Goal: Information Seeking & Learning: Learn about a topic

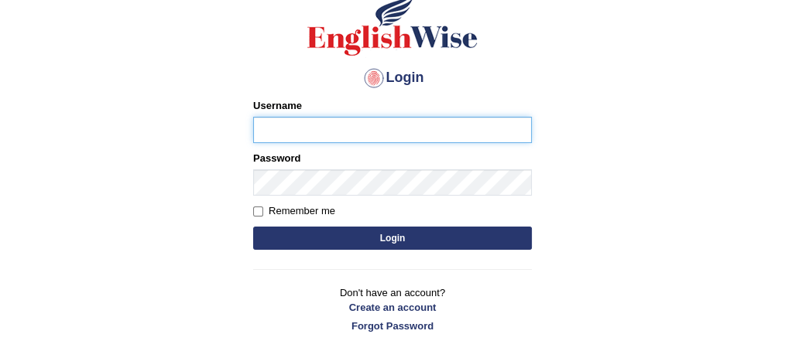
scroll to position [121, 0]
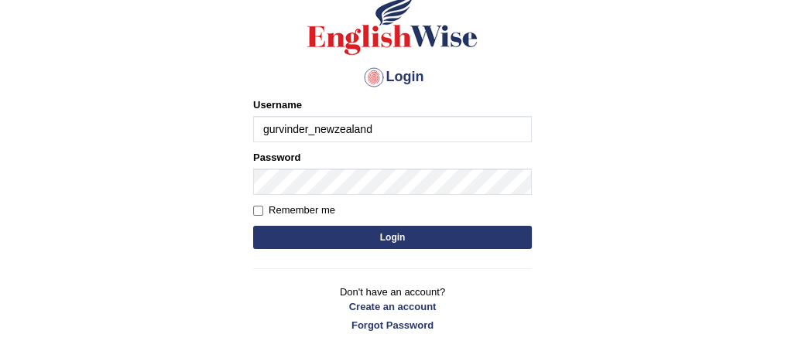
click at [385, 126] on input "gurvinder_newzealand" at bounding box center [392, 129] width 279 height 26
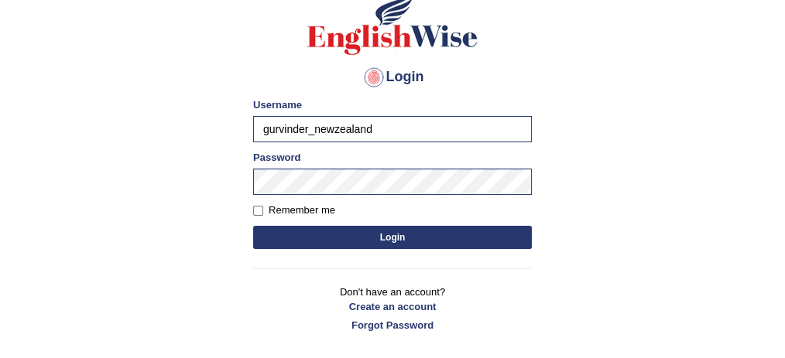
type input "bhagwantbrar"
click at [414, 231] on button "Login" at bounding box center [392, 237] width 279 height 23
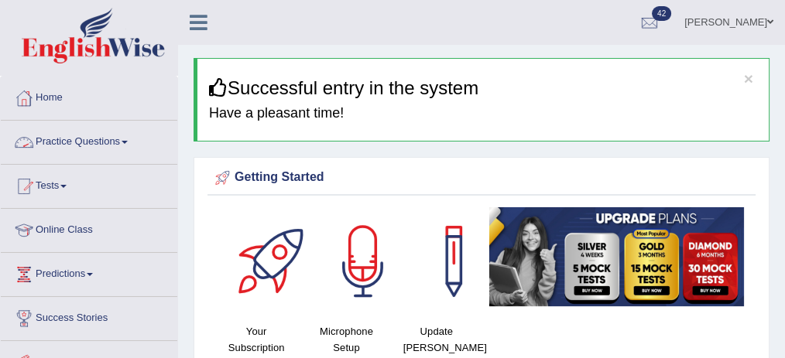
click at [745, 18] on link "Bhagwant singh" at bounding box center [728, 20] width 112 height 40
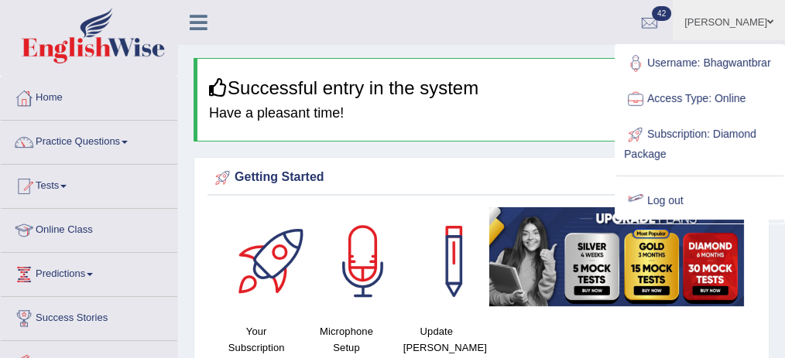
click at [658, 196] on link "Log out" at bounding box center [699, 201] width 167 height 36
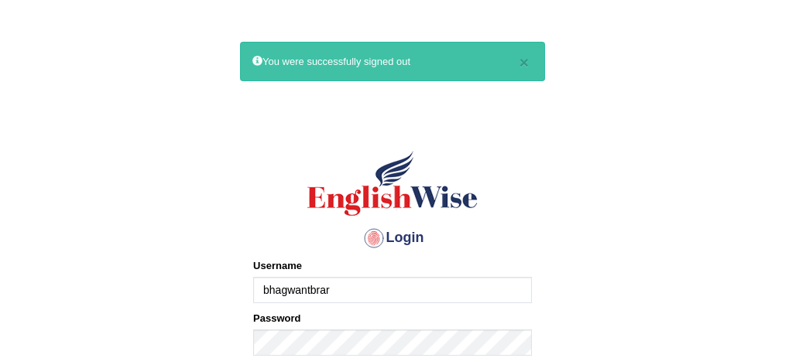
click at [405, 292] on input "bhagwantbrar" at bounding box center [392, 290] width 279 height 26
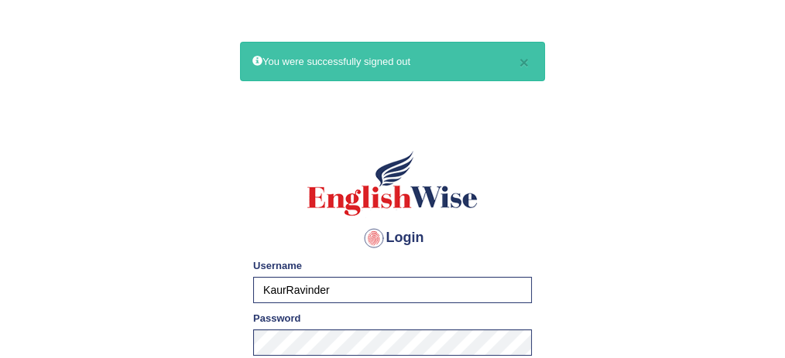
click at [398, 299] on input "KaurRavinder" at bounding box center [392, 290] width 279 height 26
click at [471, 164] on img at bounding box center [392, 184] width 176 height 70
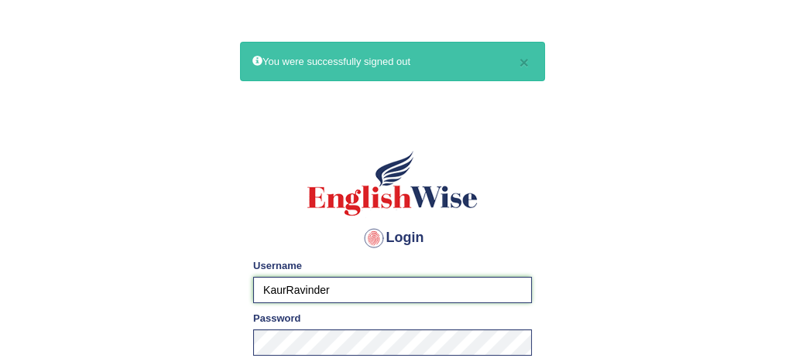
click at [440, 288] on input "KaurRavinder" at bounding box center [392, 290] width 279 height 26
type input "bhagwantbrar"
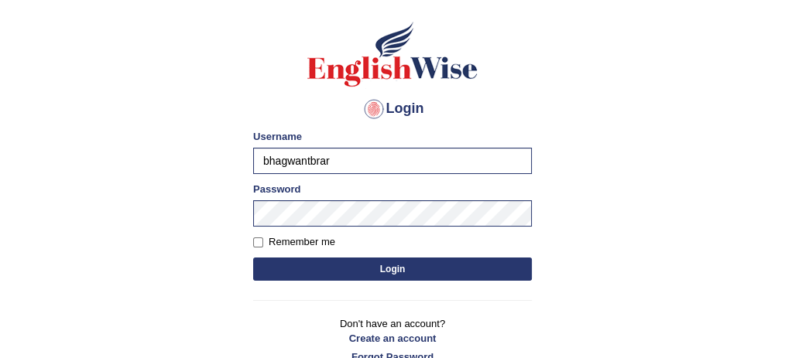
scroll to position [132, 0]
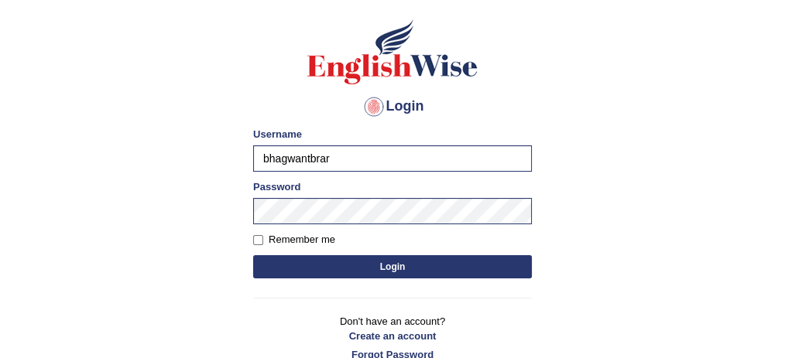
click at [420, 258] on button "Login" at bounding box center [392, 266] width 279 height 23
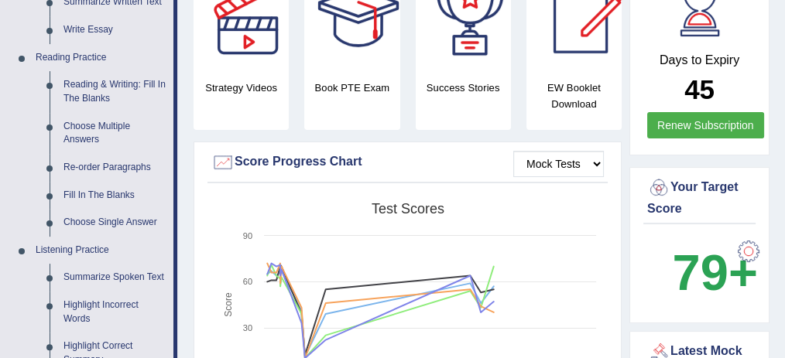
scroll to position [425, 0]
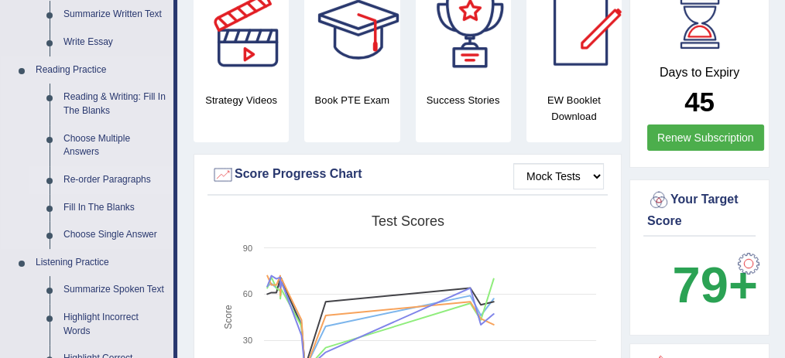
click at [127, 173] on link "Re-order Paragraphs" at bounding box center [114, 180] width 117 height 28
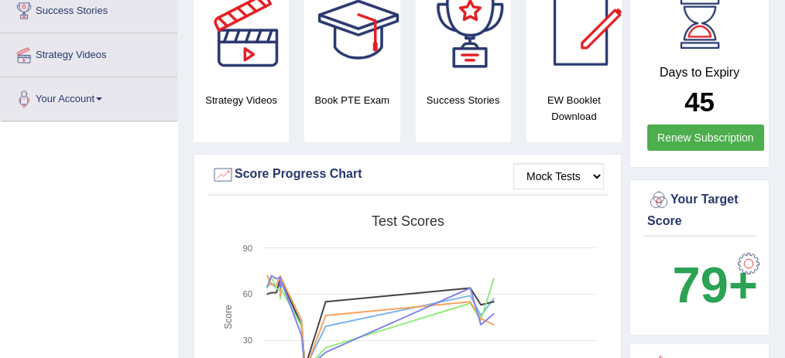
scroll to position [231, 0]
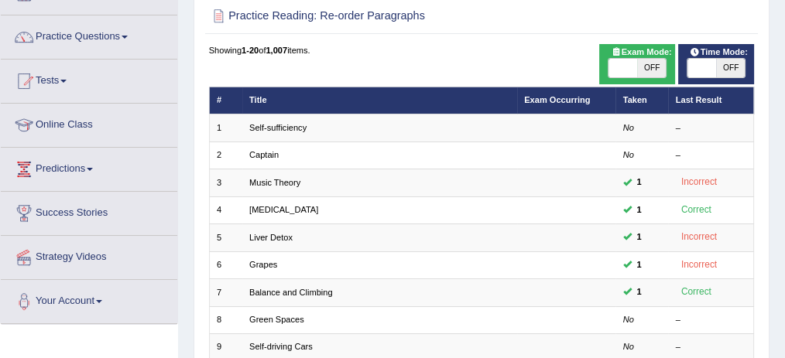
scroll to position [105, 0]
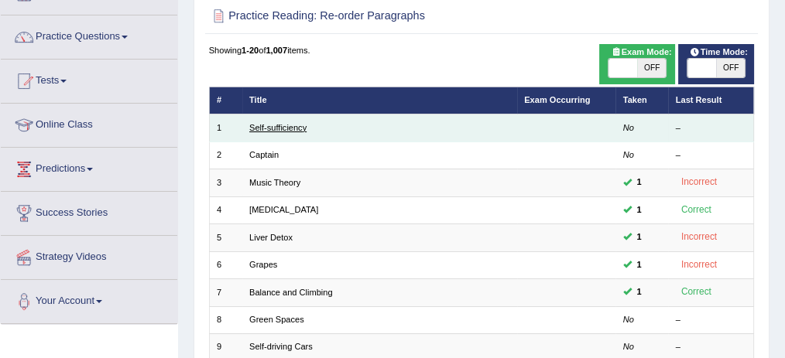
click at [283, 124] on link "Self-sufficiency" at bounding box center [277, 127] width 57 height 9
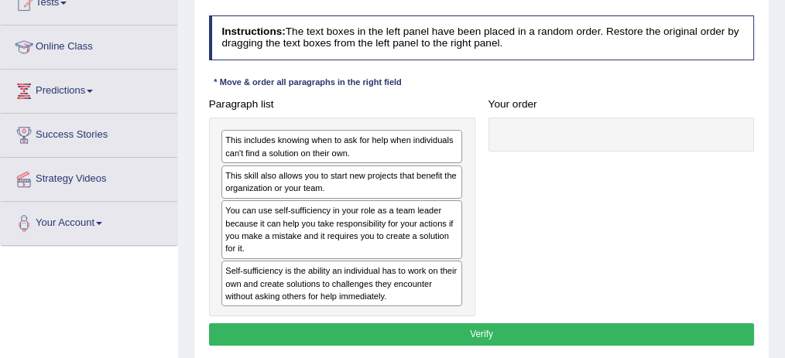
scroll to position [183, 0]
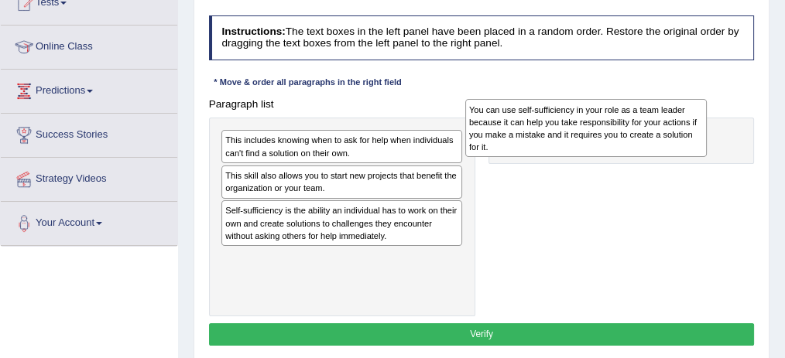
drag, startPoint x: 258, startPoint y: 218, endPoint x: 556, endPoint y: 119, distance: 313.2
click at [556, 119] on div "You can use self-sufficiency in your role as a team leader because it can help …" at bounding box center [586, 128] width 242 height 58
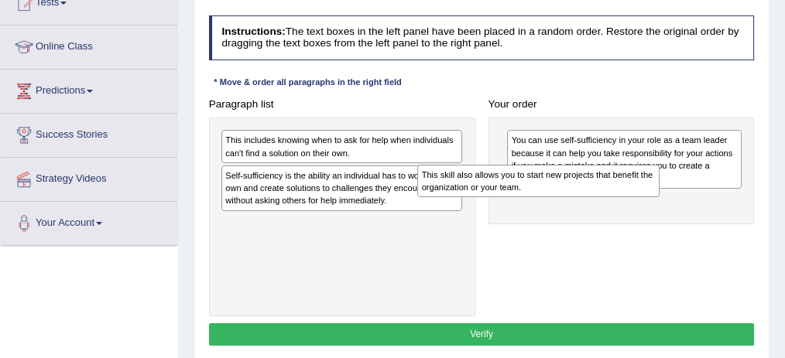
drag, startPoint x: 334, startPoint y: 183, endPoint x: 583, endPoint y: 210, distance: 250.6
click at [583, 210] on div "Paragraph list This includes knowing when to ask for help when individuals can'…" at bounding box center [481, 205] width 559 height 224
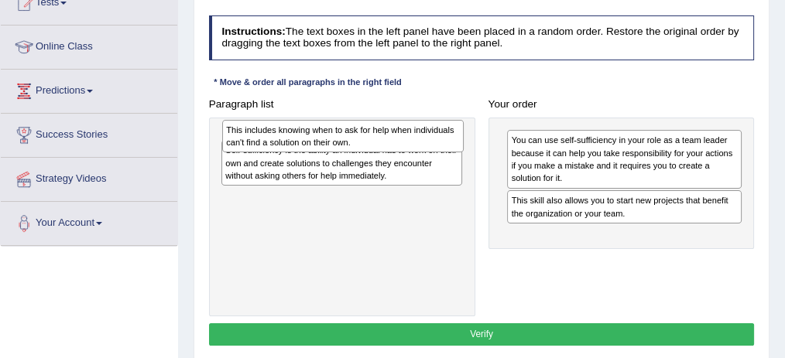
click at [339, 146] on div "This includes knowing when to ask for help when individuals can't find a soluti…" at bounding box center [343, 136] width 242 height 32
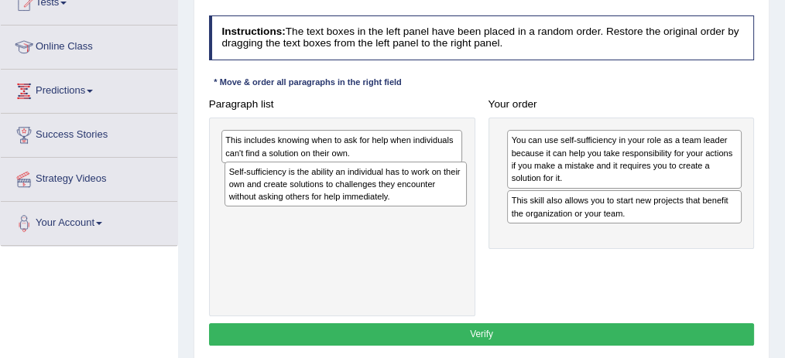
drag, startPoint x: 323, startPoint y: 166, endPoint x: 330, endPoint y: 174, distance: 11.5
click at [330, 174] on div "Self-sufficiency is the ability an individual has to work on their own and crea…" at bounding box center [345, 184] width 242 height 45
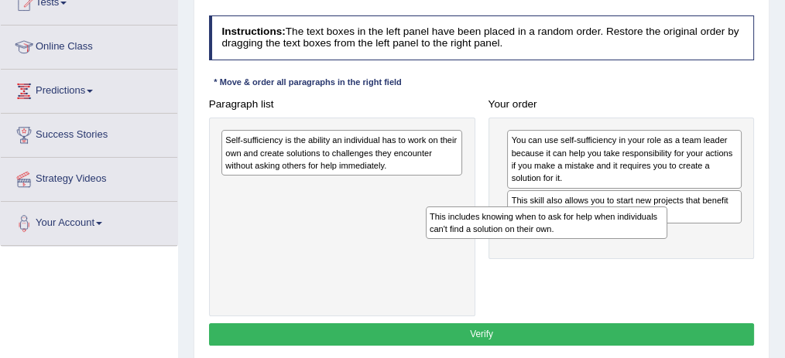
drag, startPoint x: 309, startPoint y: 145, endPoint x: 554, endPoint y: 241, distance: 262.9
click at [554, 241] on div "Paragraph list This includes knowing when to ask for help when individuals can'…" at bounding box center [481, 205] width 559 height 224
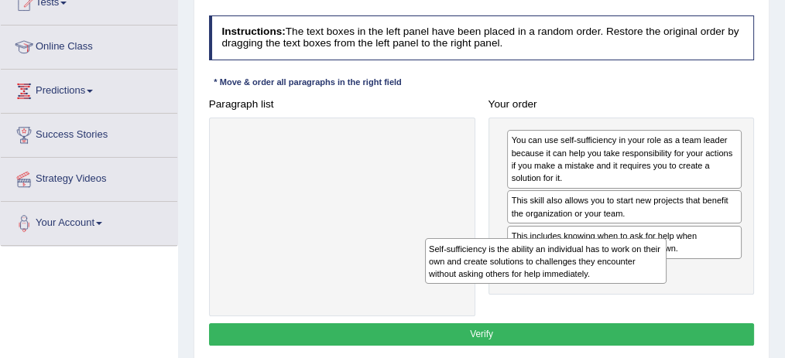
drag, startPoint x: 401, startPoint y: 159, endPoint x: 645, endPoint y: 294, distance: 279.5
click at [645, 294] on div "Paragraph list Self-sufficiency is the ability an individual has to work on the…" at bounding box center [481, 205] width 559 height 224
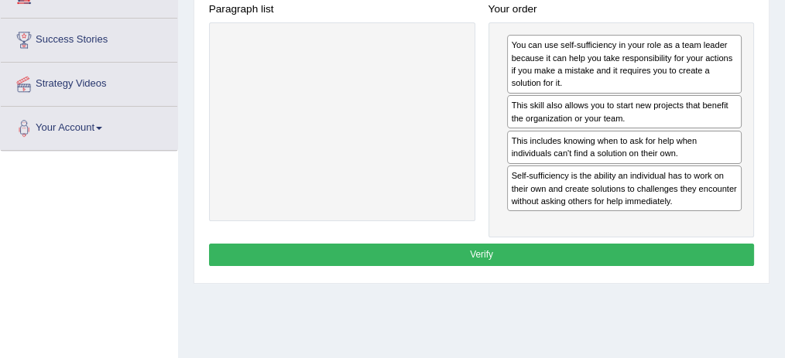
scroll to position [279, 0]
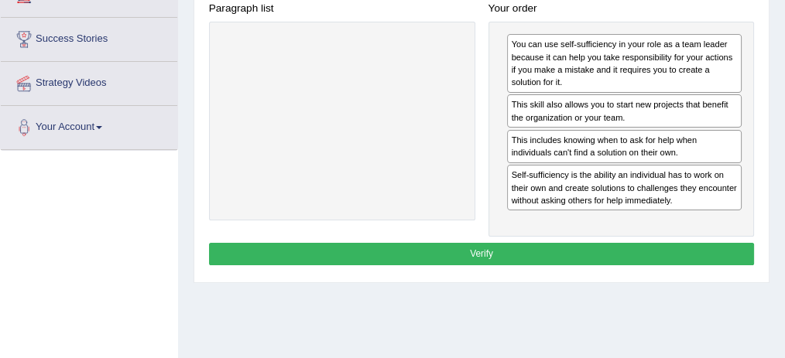
click at [472, 257] on button "Verify" at bounding box center [481, 254] width 545 height 22
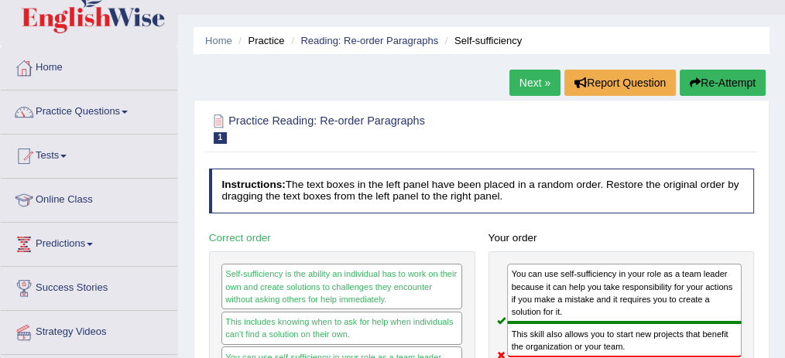
scroll to position [32, 0]
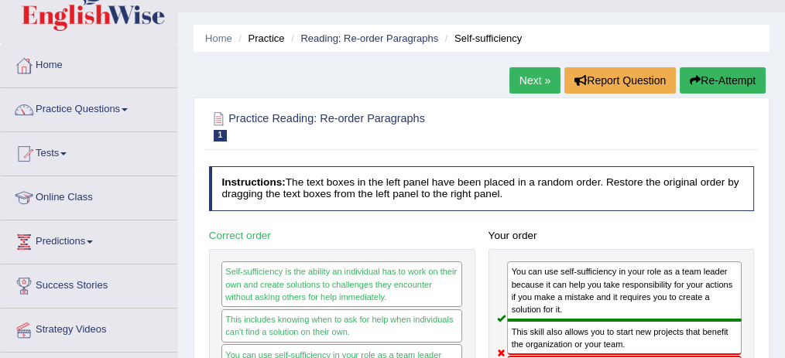
click at [707, 74] on button "Re-Attempt" at bounding box center [722, 80] width 86 height 26
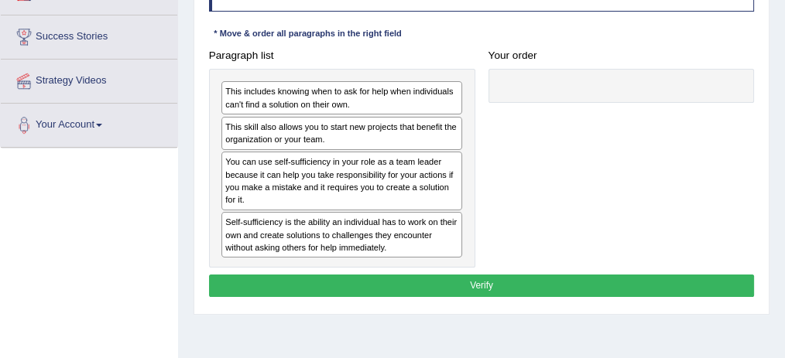
scroll to position [282, 0]
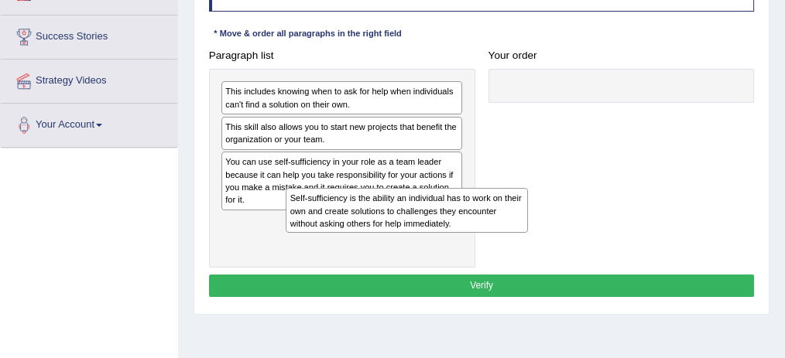
drag, startPoint x: 344, startPoint y: 223, endPoint x: 412, endPoint y: 232, distance: 68.7
click at [412, 232] on div "Self-sufficiency is the ability an individual has to work on their own and crea…" at bounding box center [406, 210] width 242 height 45
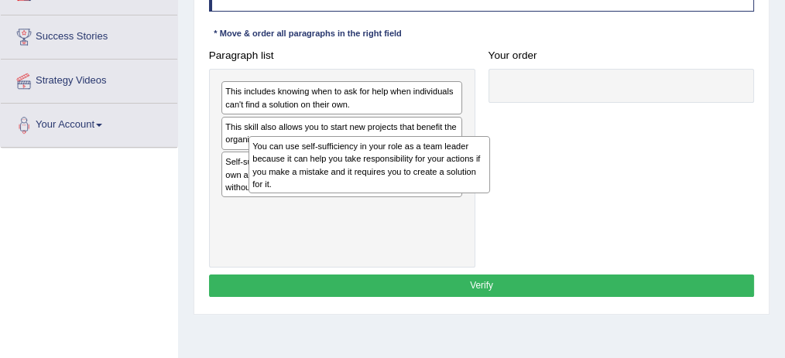
drag, startPoint x: 316, startPoint y: 180, endPoint x: 348, endPoint y: 178, distance: 32.6
click at [348, 178] on div "You can use self-sufficiency in your role as a team leader because it can help …" at bounding box center [369, 165] width 242 height 58
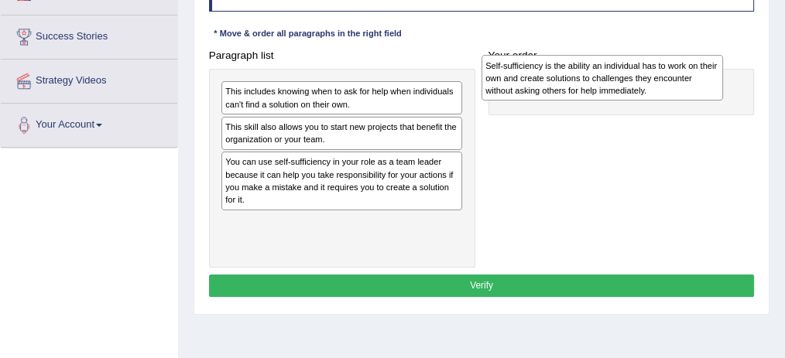
drag, startPoint x: 292, startPoint y: 169, endPoint x: 602, endPoint y: 76, distance: 324.1
click at [602, 76] on div "Self-sufficiency is the ability an individual has to work on their own and crea…" at bounding box center [602, 77] width 242 height 45
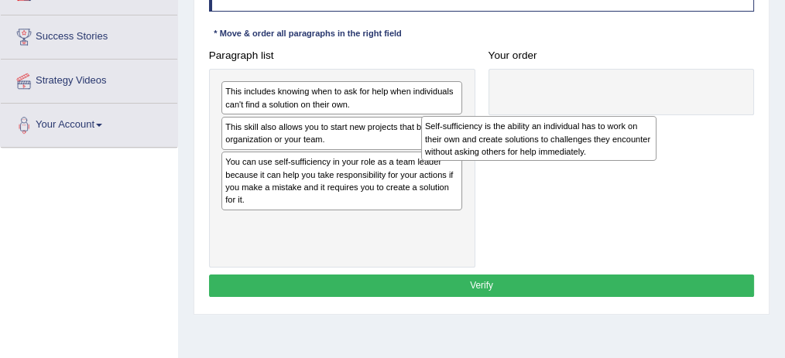
drag, startPoint x: 619, startPoint y: 78, endPoint x: 381, endPoint y: 202, distance: 268.5
click at [421, 161] on div "Self-sufficiency is the ability an individual has to work on their own and crea…" at bounding box center [538, 138] width 235 height 45
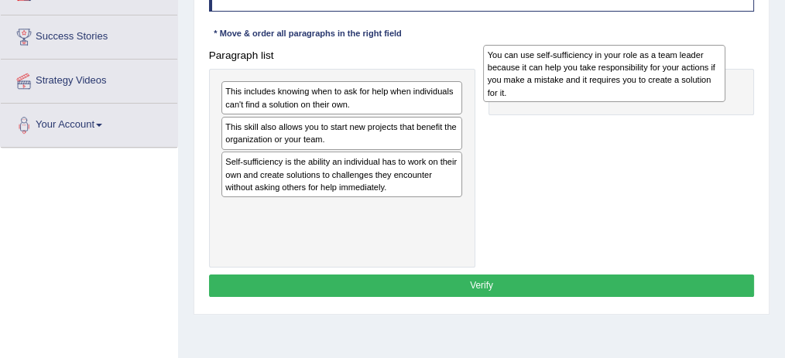
drag, startPoint x: 326, startPoint y: 197, endPoint x: 645, endPoint y: 89, distance: 337.4
click at [645, 89] on div "You can use self-sufficiency in your role as a team leader because it can help …" at bounding box center [604, 74] width 242 height 58
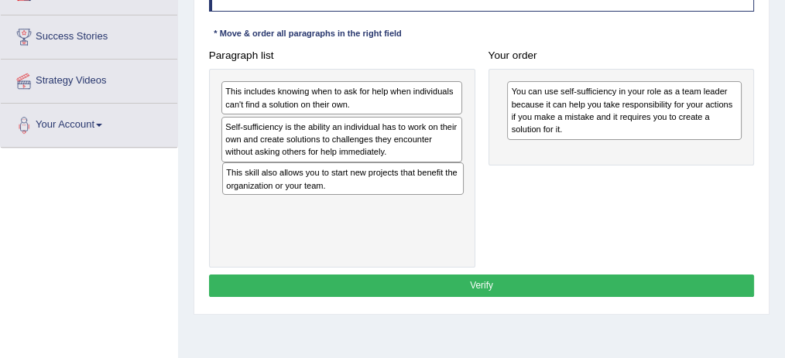
drag, startPoint x: 372, startPoint y: 124, endPoint x: 377, endPoint y: 192, distance: 68.2
click at [377, 192] on div "This includes knowing when to ask for help when individuals can't find a soluti…" at bounding box center [342, 168] width 266 height 199
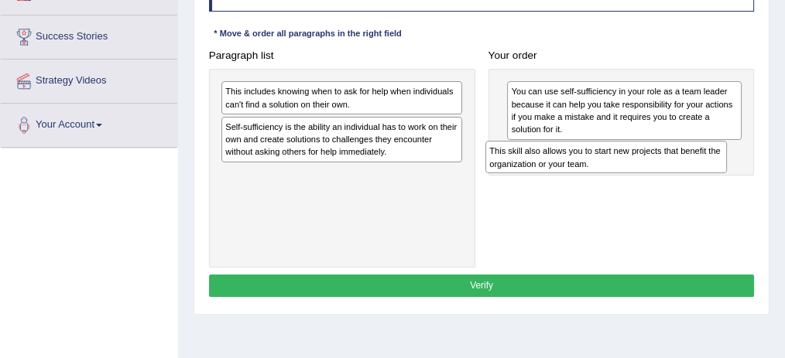
drag, startPoint x: 275, startPoint y: 179, endPoint x: 600, endPoint y: 174, distance: 325.0
click at [600, 174] on div "Paragraph list This includes knowing when to ask for help when individuals can'…" at bounding box center [481, 156] width 559 height 224
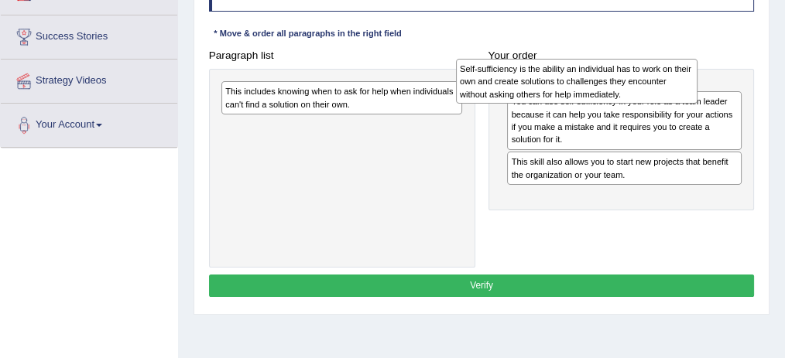
drag, startPoint x: 306, startPoint y: 130, endPoint x: 586, endPoint y: 76, distance: 285.3
click at [586, 76] on div "Self-sufficiency is the ability an individual has to work on their own and crea…" at bounding box center [577, 81] width 242 height 45
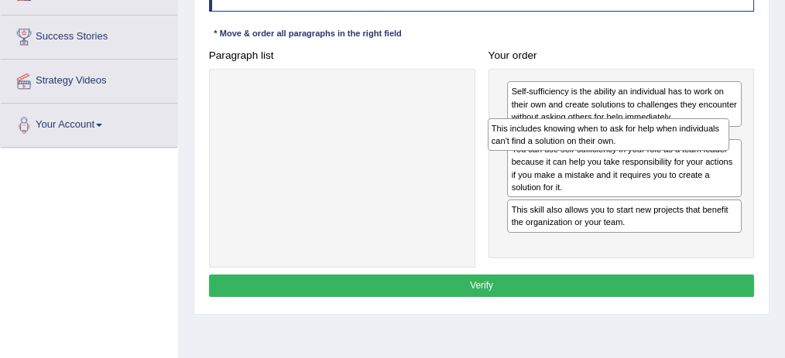
drag, startPoint x: 238, startPoint y: 96, endPoint x: 554, endPoint y: 145, distance: 320.2
click at [554, 145] on div "This includes knowing when to ask for help when individuals can't find a soluti…" at bounding box center [608, 134] width 242 height 32
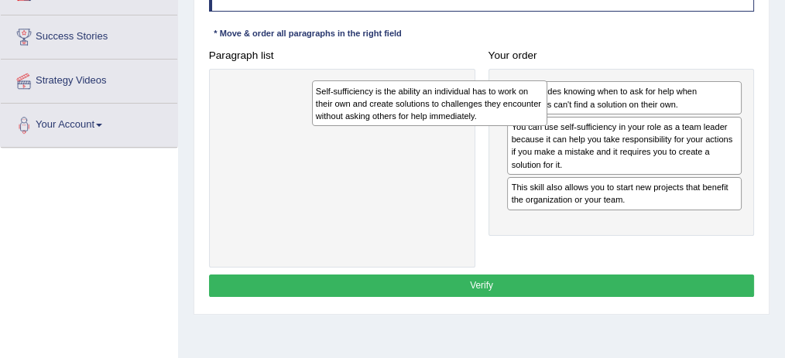
drag, startPoint x: 551, startPoint y: 103, endPoint x: 281, endPoint y: 108, distance: 270.1
click at [312, 108] on div "Self-sufficiency is the ability an individual has to work on their own and crea…" at bounding box center [429, 102] width 235 height 45
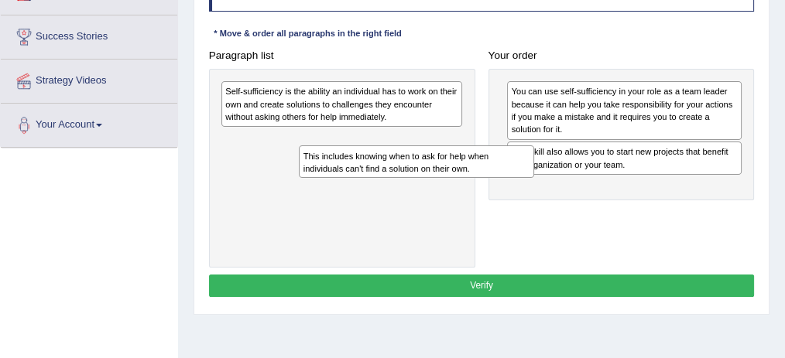
drag, startPoint x: 556, startPoint y: 97, endPoint x: 245, endPoint y: 193, distance: 324.7
click at [245, 193] on div "Paragraph list Self-sufficiency is the ability an individual has to work on the…" at bounding box center [481, 156] width 559 height 224
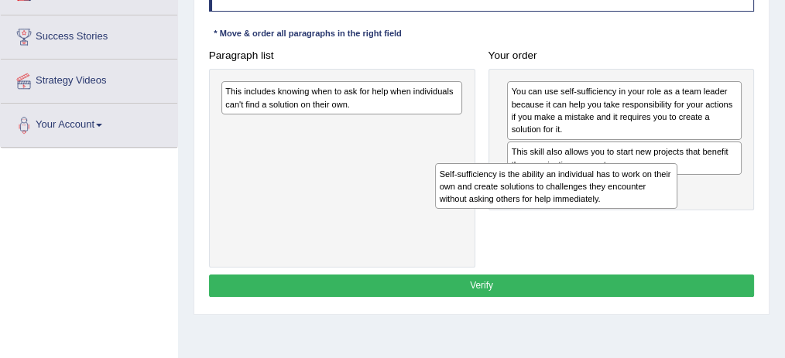
drag, startPoint x: 262, startPoint y: 89, endPoint x: 533, endPoint y: 193, distance: 290.0
click at [533, 193] on div "Self-sufficiency is the ability an individual has to work on their own and crea…" at bounding box center [556, 185] width 242 height 45
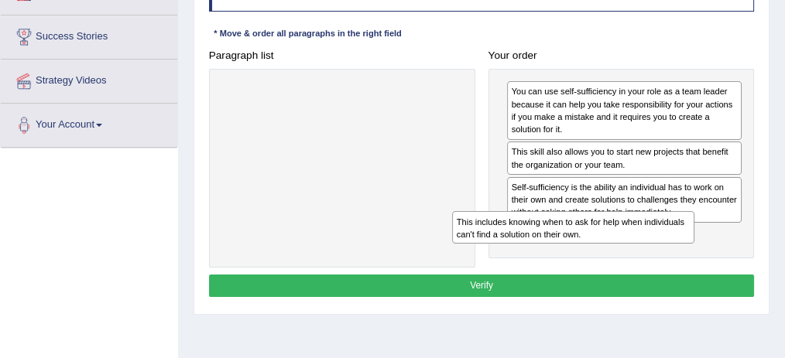
drag, startPoint x: 386, startPoint y: 88, endPoint x: 675, endPoint y: 251, distance: 331.2
click at [675, 251] on div "Paragraph list This includes knowing when to ask for help when individuals can'…" at bounding box center [481, 156] width 559 height 224
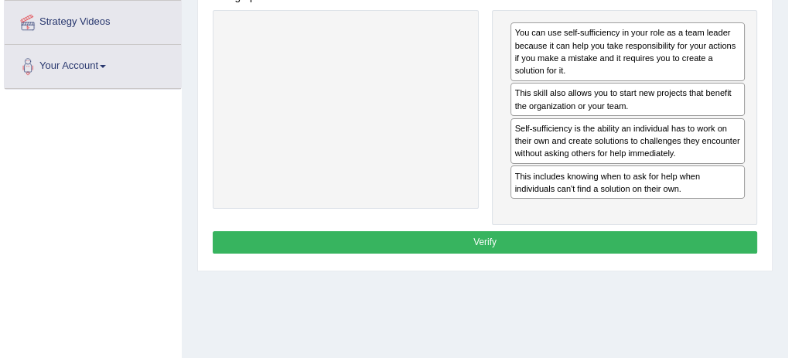
scroll to position [342, 0]
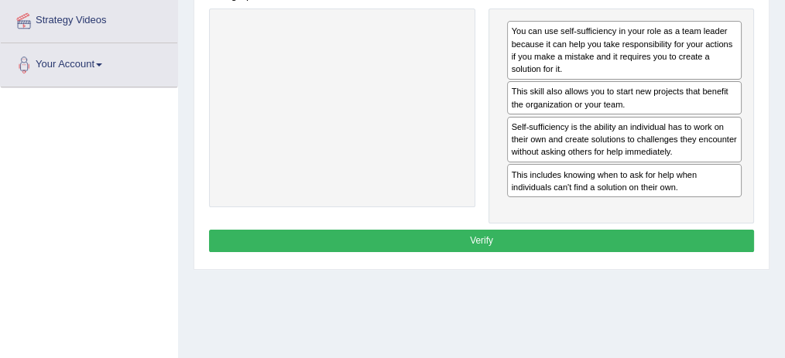
click at [484, 237] on button "Verify" at bounding box center [481, 241] width 545 height 22
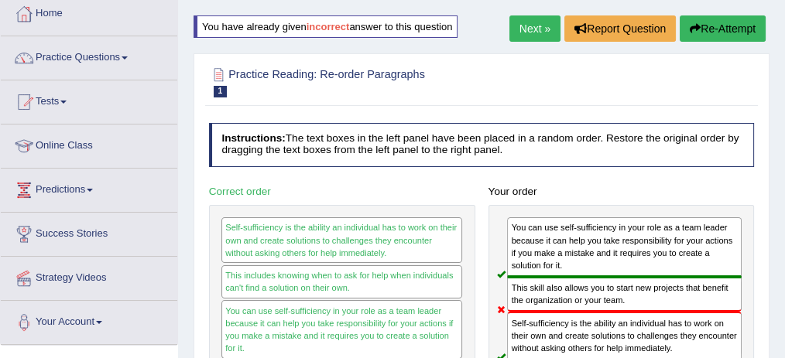
scroll to position [73, 0]
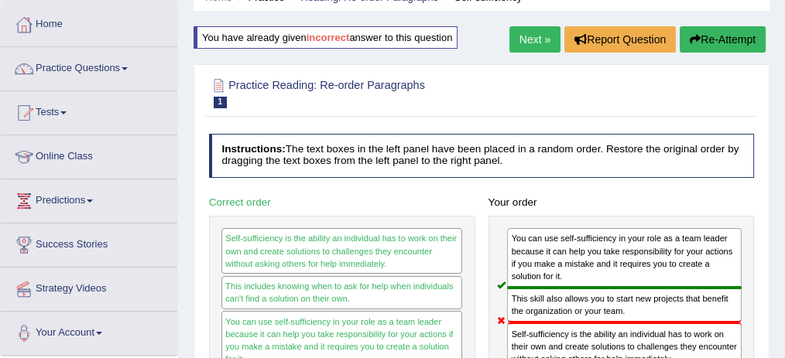
click at [543, 36] on link "Next »" at bounding box center [534, 39] width 51 height 26
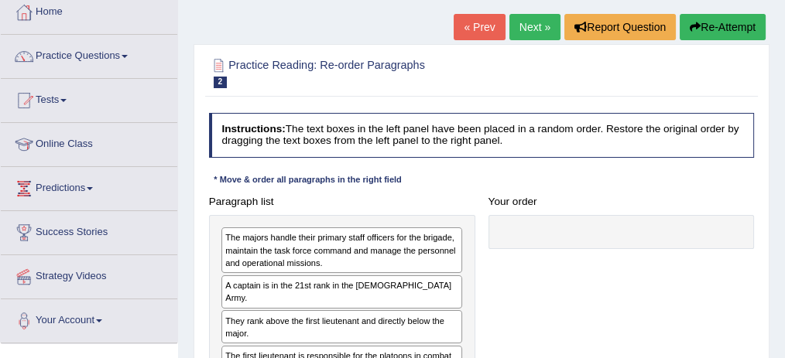
scroll to position [88, 0]
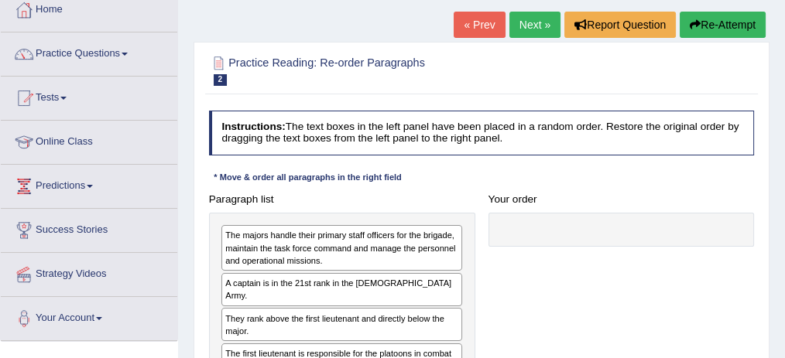
click at [523, 26] on link "Next »" at bounding box center [534, 25] width 51 height 26
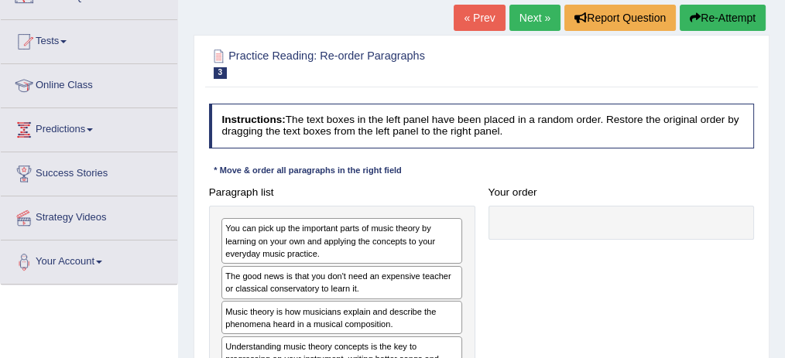
scroll to position [146, 0]
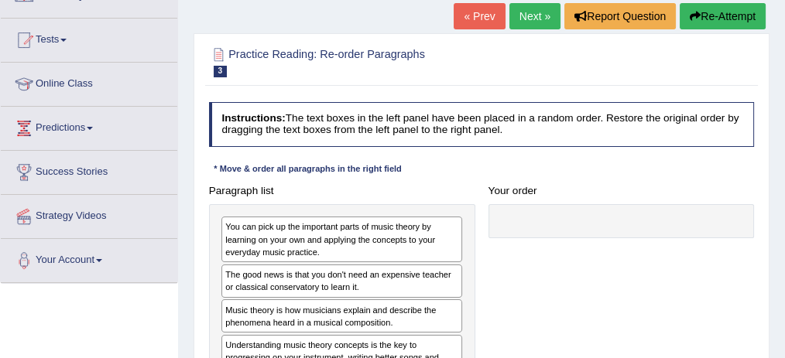
click at [523, 25] on link "Next »" at bounding box center [534, 16] width 51 height 26
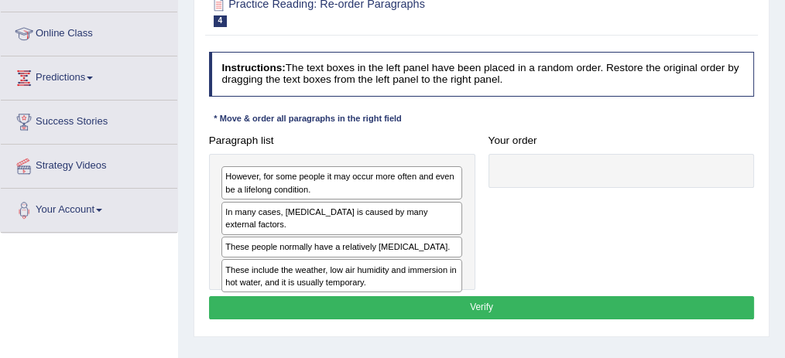
scroll to position [197, 0]
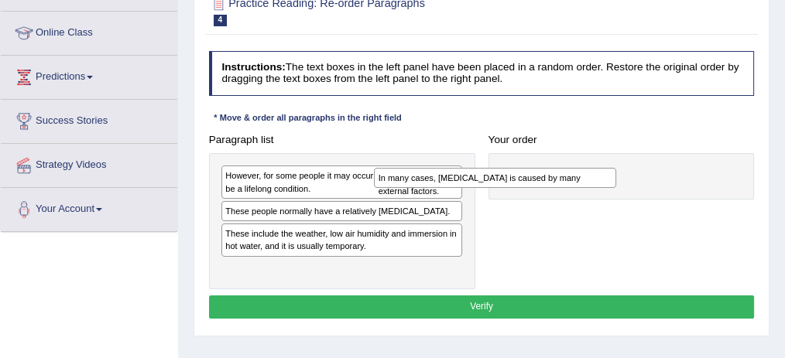
drag, startPoint x: 309, startPoint y: 209, endPoint x: 566, endPoint y: 166, distance: 260.5
click at [566, 168] on div "In many cases, [MEDICAL_DATA] is caused by many external factors." at bounding box center [495, 178] width 242 height 20
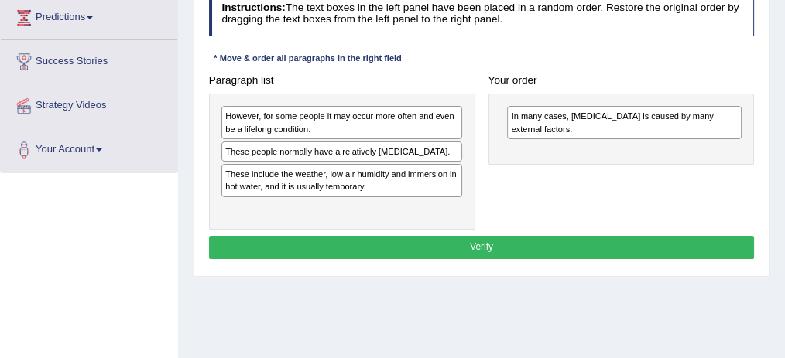
scroll to position [258, 0]
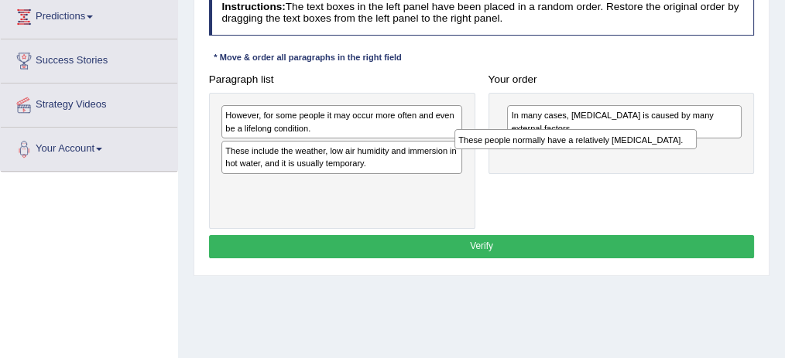
drag, startPoint x: 262, startPoint y: 147, endPoint x: 541, endPoint y: 147, distance: 279.3
click at [541, 147] on div "Paragraph list However, for some people it may occur more often and even be a l…" at bounding box center [481, 148] width 559 height 161
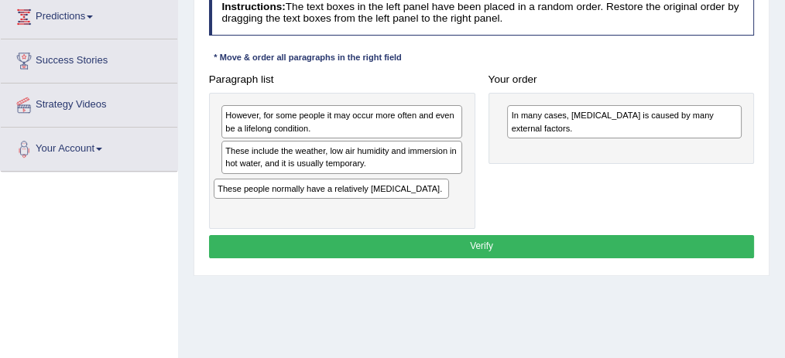
drag, startPoint x: 672, startPoint y: 132, endPoint x: 332, endPoint y: 203, distance: 347.8
click at [332, 203] on div "Paragraph list However, for some people it may occur more often and even be a l…" at bounding box center [481, 148] width 559 height 161
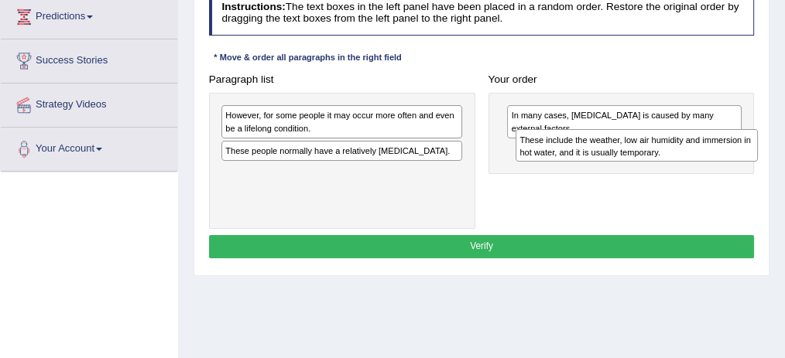
drag, startPoint x: 320, startPoint y: 155, endPoint x: 669, endPoint y: 155, distance: 348.9
click at [669, 155] on div "These include the weather, low air humidity and immersion in hot water, and it …" at bounding box center [636, 145] width 242 height 32
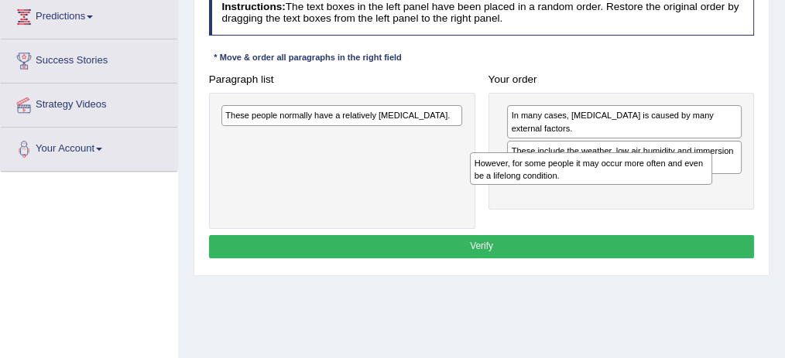
drag, startPoint x: 272, startPoint y: 121, endPoint x: 571, endPoint y: 184, distance: 306.1
click at [571, 184] on div "Paragraph list However, for some people it may occur more often and even be a l…" at bounding box center [481, 148] width 559 height 161
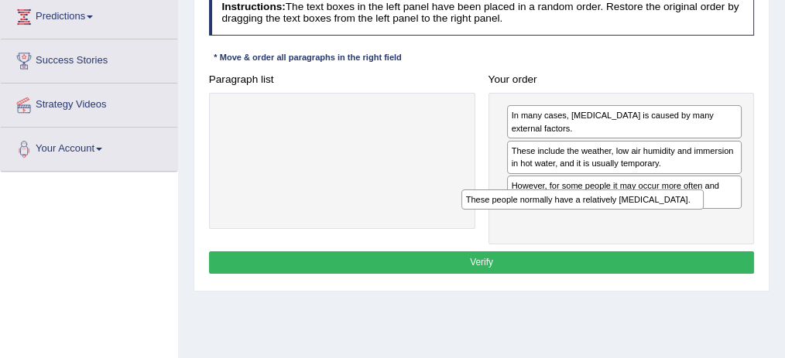
drag, startPoint x: 346, startPoint y: 108, endPoint x: 633, endPoint y: 215, distance: 306.2
click at [633, 215] on div "Paragraph list These people normally have a relatively sensitive skin. Correct …" at bounding box center [481, 156] width 559 height 177
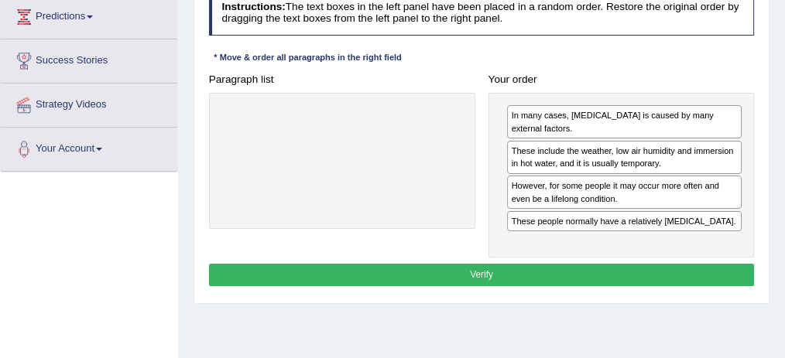
click at [557, 264] on button "Verify" at bounding box center [481, 275] width 545 height 22
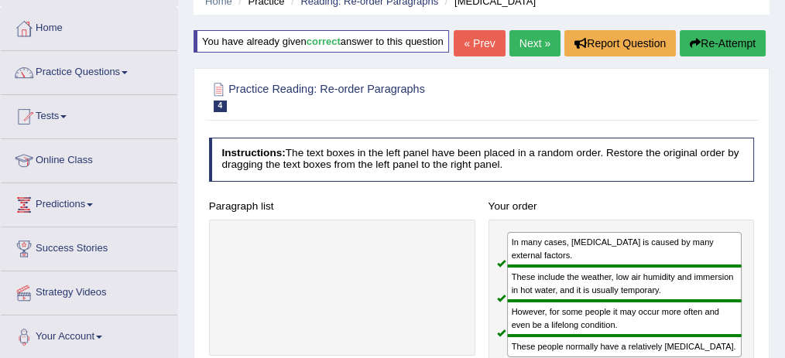
scroll to position [72, 0]
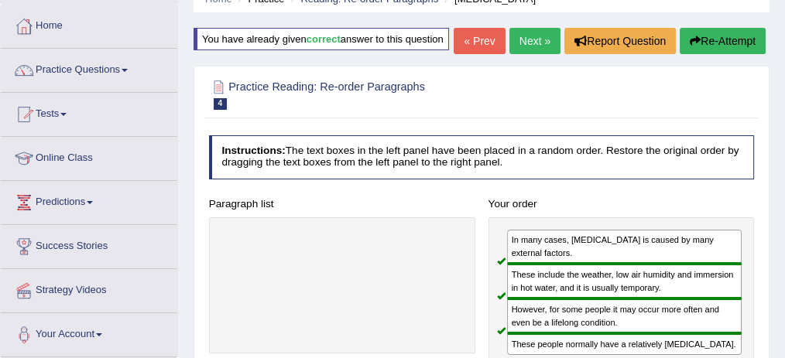
click at [528, 54] on link "Next »" at bounding box center [534, 41] width 51 height 26
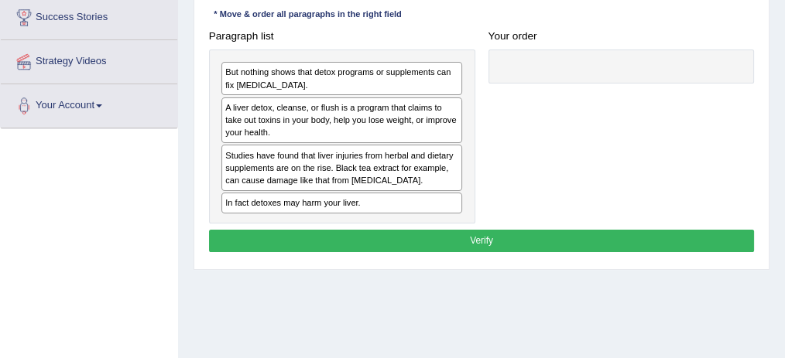
scroll to position [297, 0]
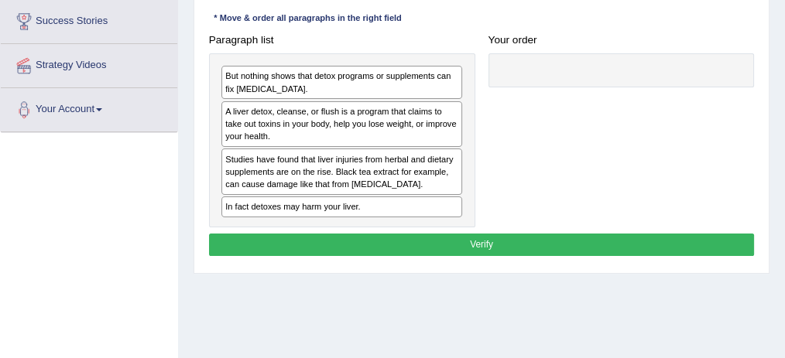
click at [256, 111] on div "A liver detox, cleanse, or flush is a program that claims to take out toxins in…" at bounding box center [341, 124] width 241 height 46
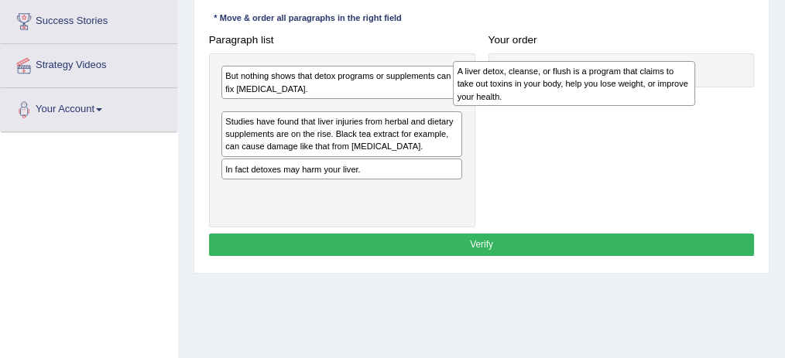
drag, startPoint x: 269, startPoint y: 128, endPoint x: 545, endPoint y: 94, distance: 278.3
click at [545, 94] on div "A liver detox, cleanse, or flush is a program that claims to take out toxins in…" at bounding box center [574, 83] width 242 height 45
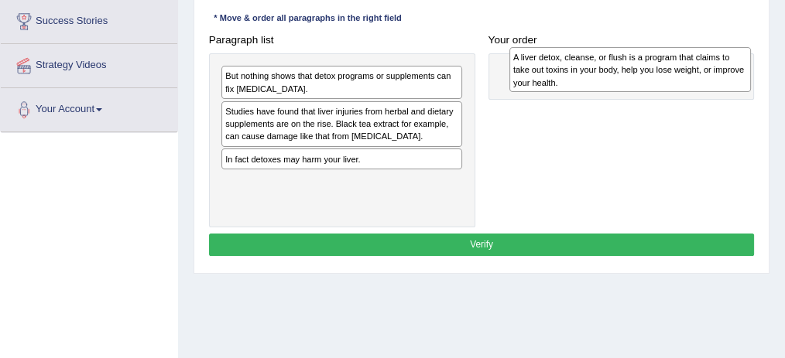
drag, startPoint x: 261, startPoint y: 114, endPoint x: 607, endPoint y: 59, distance: 350.9
click at [607, 59] on div "A liver detox, cleanse, or flush is a program that claims to take out toxins in…" at bounding box center [630, 69] width 242 height 45
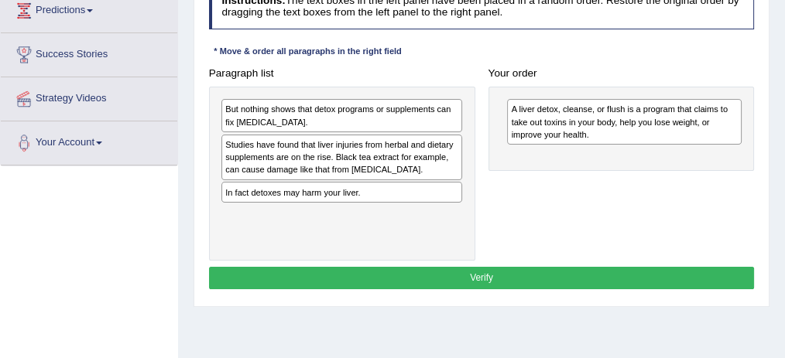
scroll to position [264, 0]
click at [337, 109] on div "But nothing shows that detox programs or supplements can fix liver damage." at bounding box center [341, 115] width 241 height 33
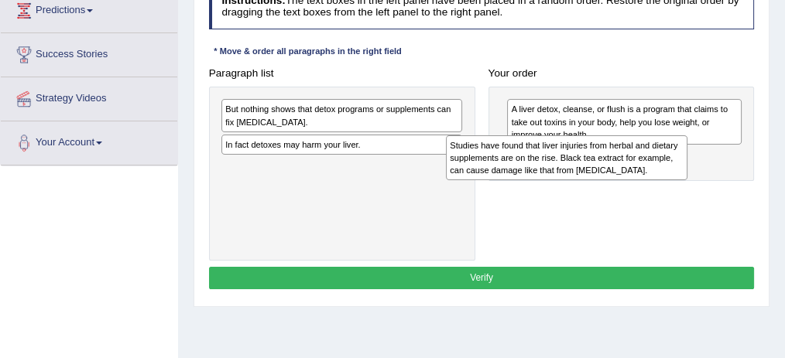
drag, startPoint x: 305, startPoint y: 143, endPoint x: 573, endPoint y: 159, distance: 268.1
click at [573, 159] on div "Studies have found that liver injuries from herbal and dietary supplements are …" at bounding box center [567, 157] width 242 height 45
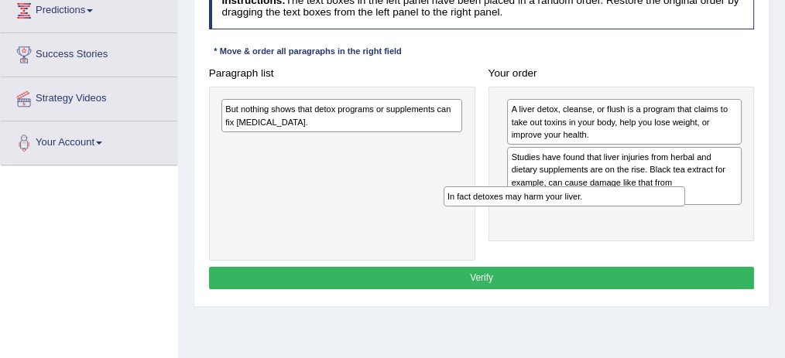
drag, startPoint x: 360, startPoint y: 145, endPoint x: 635, endPoint y: 225, distance: 286.9
click at [635, 225] on div "Paragraph list But nothing shows that detox programs or supplements can fix liv…" at bounding box center [481, 161] width 559 height 199
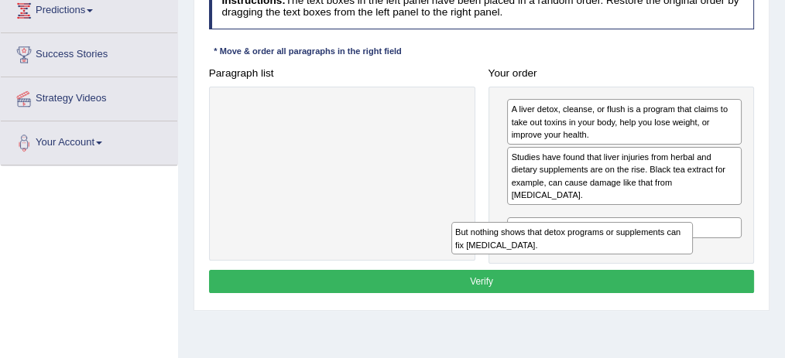
drag, startPoint x: 249, startPoint y: 106, endPoint x: 524, endPoint y: 258, distance: 313.7
click at [524, 258] on div "Instructions: The text boxes in the left panel have been placed in a random ord…" at bounding box center [481, 140] width 552 height 325
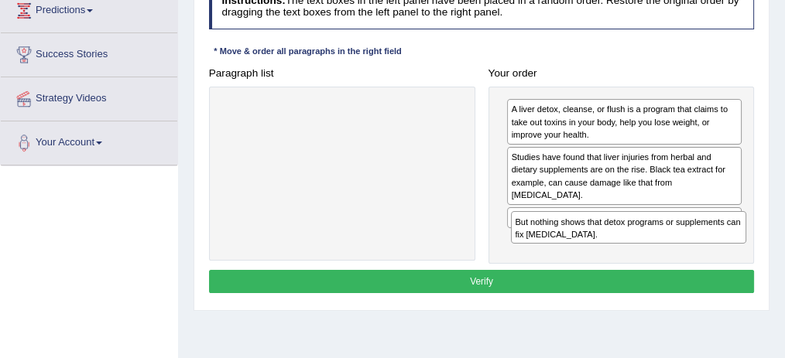
drag, startPoint x: 528, startPoint y: 203, endPoint x: 544, endPoint y: 249, distance: 48.5
click at [544, 249] on div "Paragraph list Correct order A liver detox, cleanse, or flush is a program that…" at bounding box center [481, 163] width 559 height 202
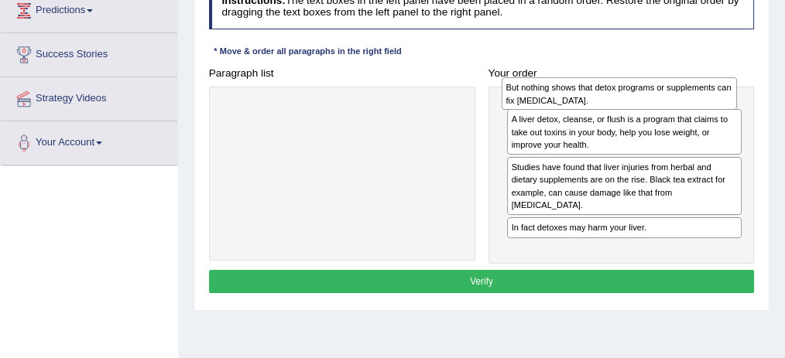
drag, startPoint x: 561, startPoint y: 238, endPoint x: 559, endPoint y: 84, distance: 154.0
click at [559, 84] on div "But nothing shows that detox programs or supplements can fix liver damage." at bounding box center [618, 93] width 235 height 32
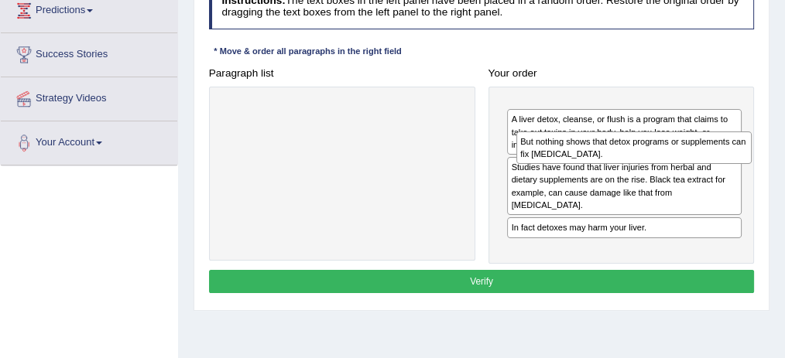
drag, startPoint x: 571, startPoint y: 101, endPoint x: 586, endPoint y: 146, distance: 47.5
click at [586, 146] on div "But nothing shows that detox programs or supplements can fix liver damage." at bounding box center [633, 148] width 235 height 32
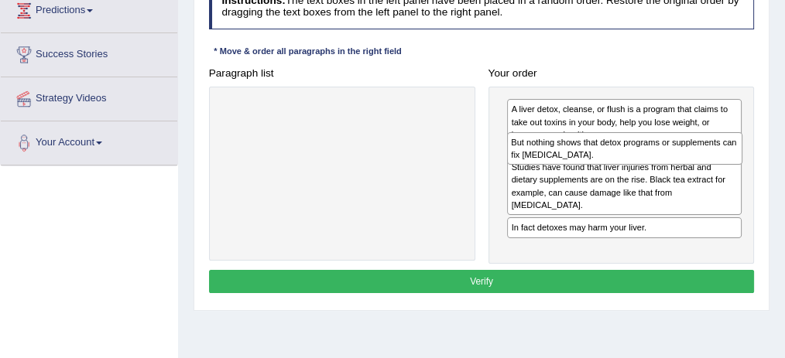
drag, startPoint x: 576, startPoint y: 126, endPoint x: 580, endPoint y: 169, distance: 43.6
click at [580, 169] on div "But nothing shows that detox programs or supplements can fix liver damage. A li…" at bounding box center [621, 175] width 266 height 177
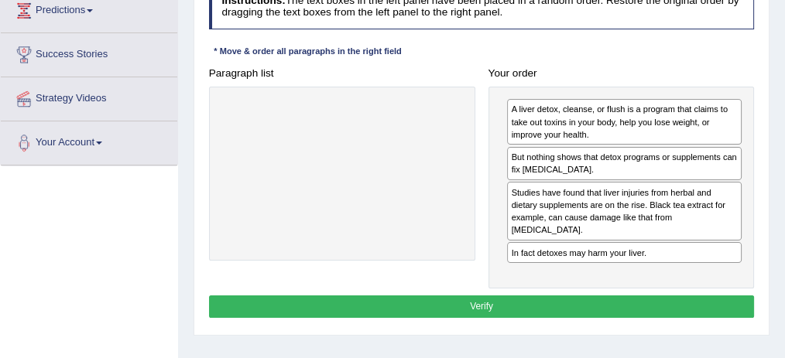
click at [477, 296] on button "Verify" at bounding box center [481, 307] width 545 height 22
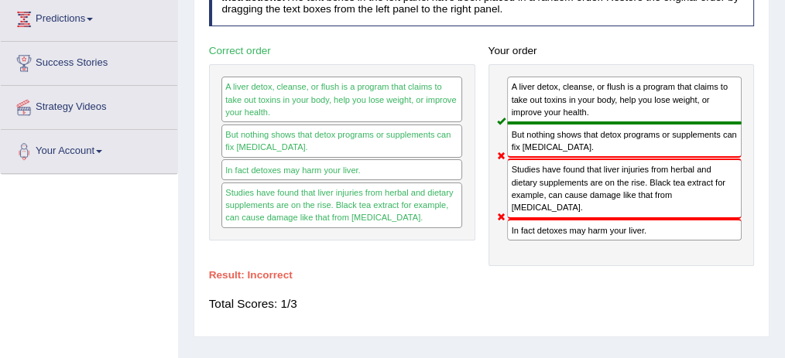
scroll to position [255, 0]
drag, startPoint x: 249, startPoint y: 169, endPoint x: 365, endPoint y: 170, distance: 116.1
click at [365, 170] on div "In fact detoxes may harm your liver." at bounding box center [341, 169] width 241 height 21
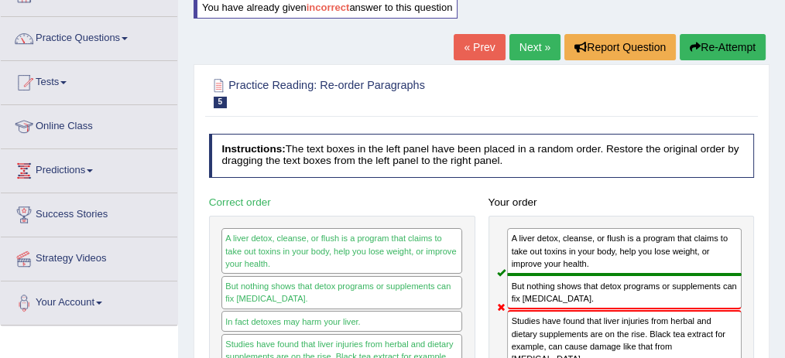
scroll to position [111, 0]
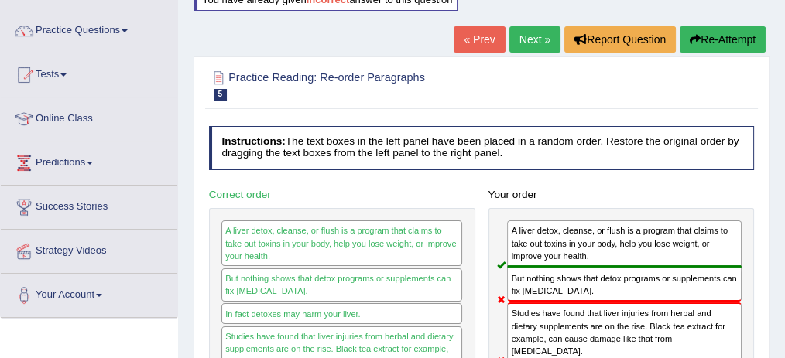
click at [532, 42] on link "Next »" at bounding box center [534, 39] width 51 height 26
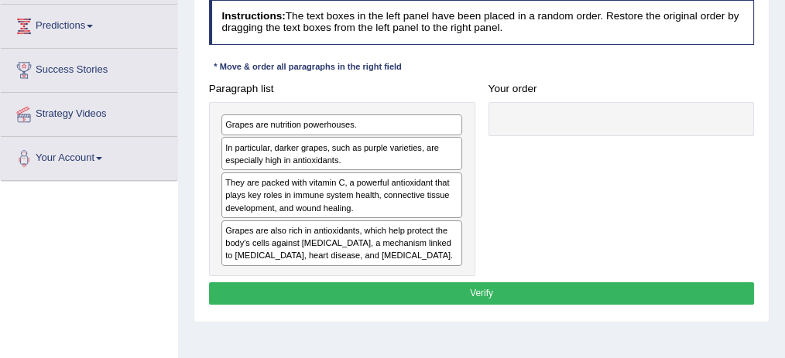
scroll to position [249, 0]
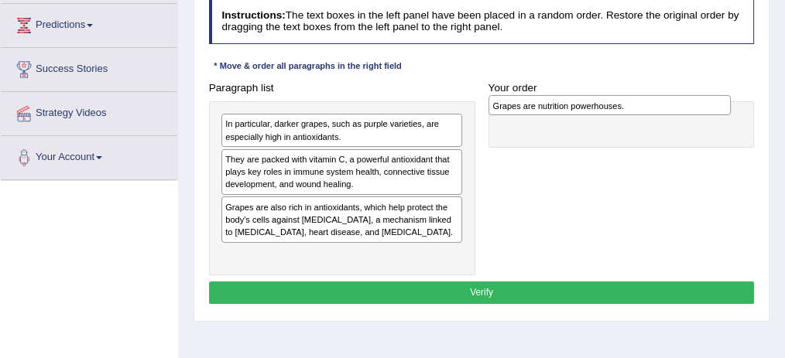
drag, startPoint x: 303, startPoint y: 111, endPoint x: 622, endPoint y: 101, distance: 318.9
click at [622, 101] on div "Grapes are nutrition powerhouses." at bounding box center [609, 105] width 242 height 20
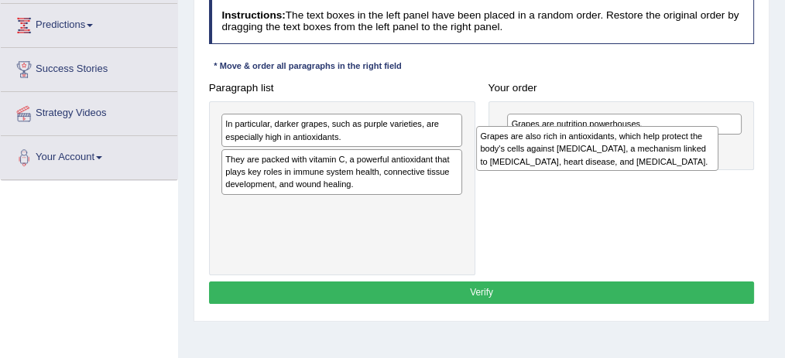
drag, startPoint x: 301, startPoint y: 214, endPoint x: 604, endPoint y: 154, distance: 309.1
click at [604, 154] on div "Grapes are also rich in antioxidants, which help protect the body's cells again…" at bounding box center [597, 148] width 242 height 45
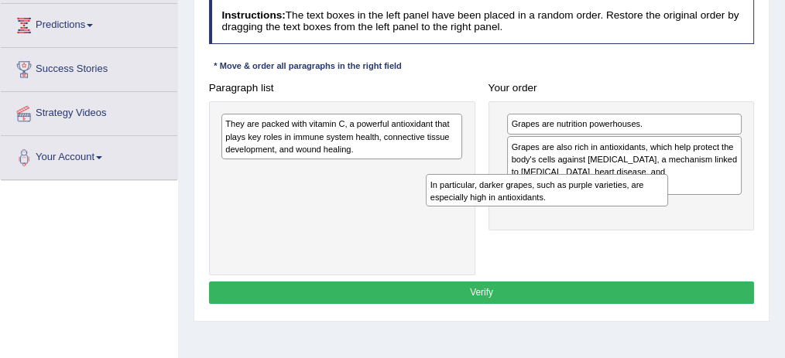
drag, startPoint x: 329, startPoint y: 138, endPoint x: 573, endPoint y: 216, distance: 256.7
click at [573, 216] on div "Paragraph list In particular, darker grapes, such as purple varieties, are espe…" at bounding box center [481, 176] width 559 height 199
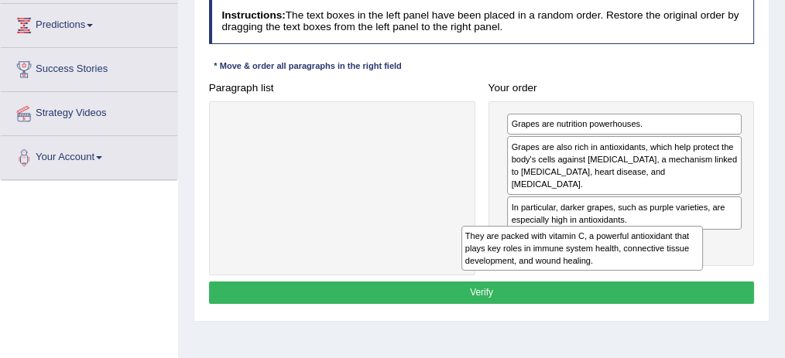
drag, startPoint x: 342, startPoint y: 125, endPoint x: 627, endPoint y: 264, distance: 317.3
click at [627, 264] on div "They are packed with vitamin C, a powerful antioxidant that plays key roles in …" at bounding box center [582, 248] width 242 height 45
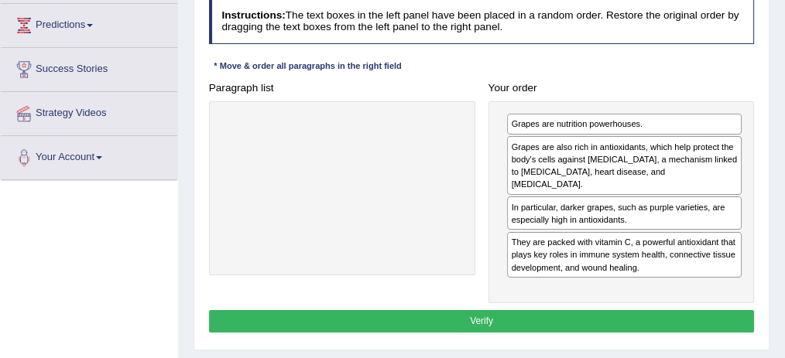
click at [517, 310] on button "Verify" at bounding box center [481, 321] width 545 height 22
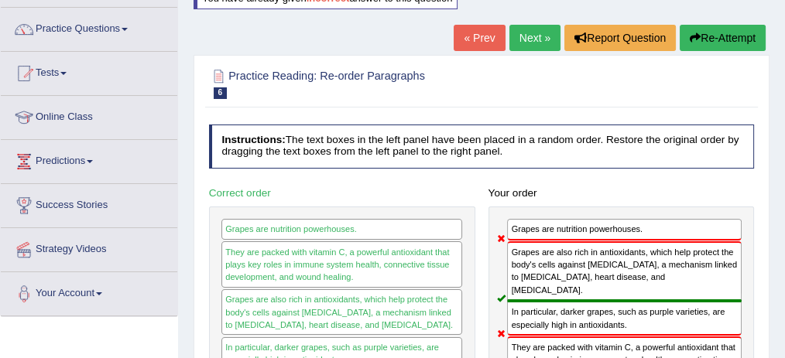
scroll to position [118, 0]
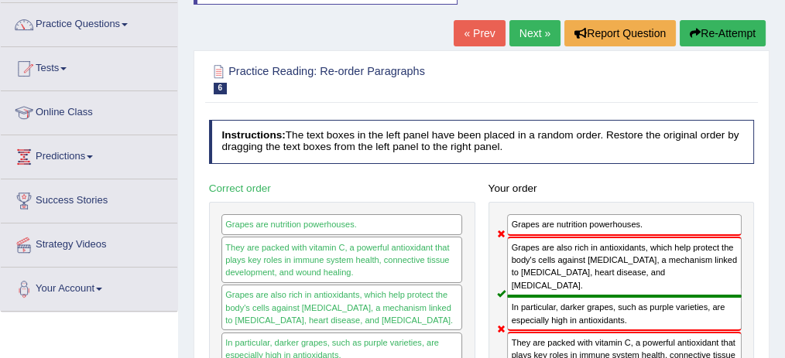
click at [523, 24] on link "Next »" at bounding box center [534, 33] width 51 height 26
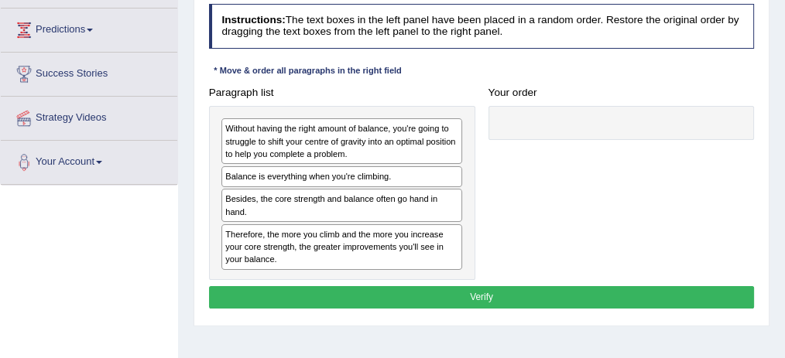
scroll to position [245, 0]
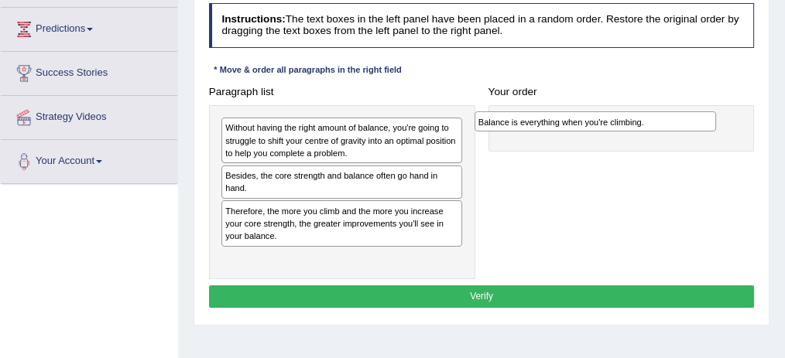
drag, startPoint x: 331, startPoint y: 172, endPoint x: 632, endPoint y: 125, distance: 304.6
click at [632, 125] on div "Balance is everything when you're climbing." at bounding box center [595, 121] width 242 height 20
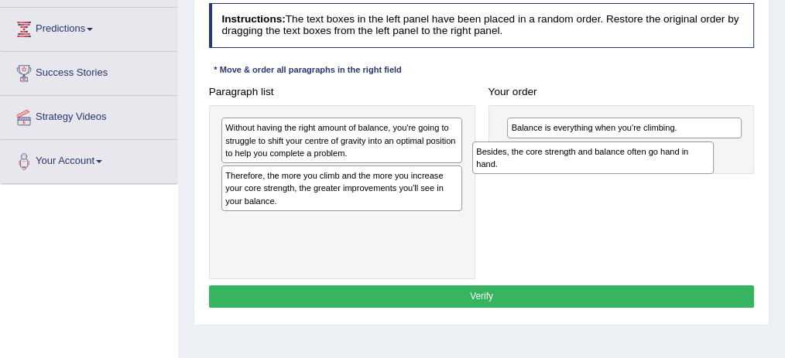
drag, startPoint x: 313, startPoint y: 184, endPoint x: 612, endPoint y: 172, distance: 299.7
click at [612, 172] on div "Paragraph list Without having the right amount of balance, you're going to stru…" at bounding box center [481, 179] width 559 height 199
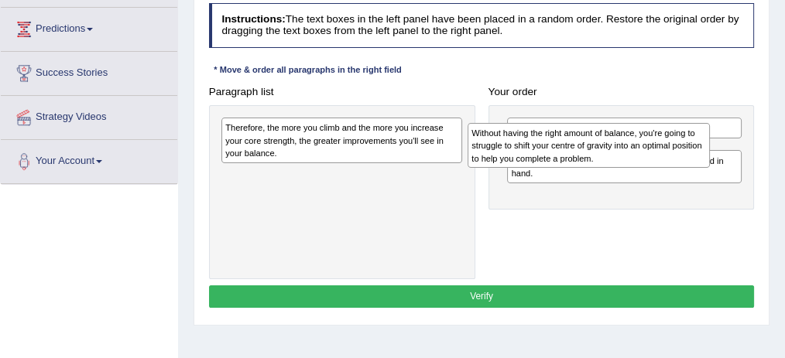
drag, startPoint x: 353, startPoint y: 132, endPoint x: 646, endPoint y: 145, distance: 293.5
click at [646, 145] on div "Without having the right amount of balance, you're going to struggle to shift y…" at bounding box center [588, 145] width 242 height 45
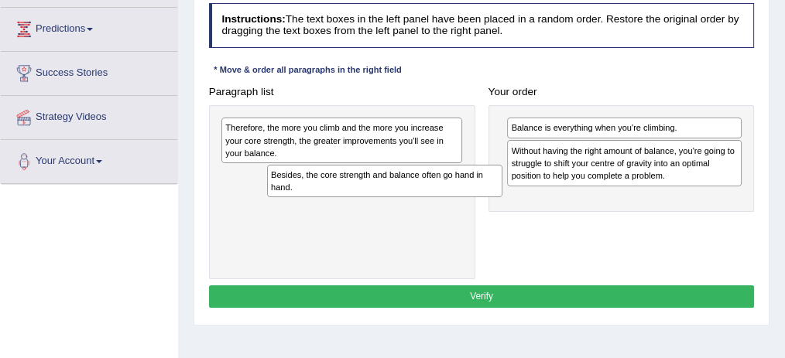
drag, startPoint x: 573, startPoint y: 213, endPoint x: 296, endPoint y: 206, distance: 277.8
click at [296, 206] on div "Paragraph list Therefore, the more you climb and the more you increase your cor…" at bounding box center [481, 179] width 559 height 199
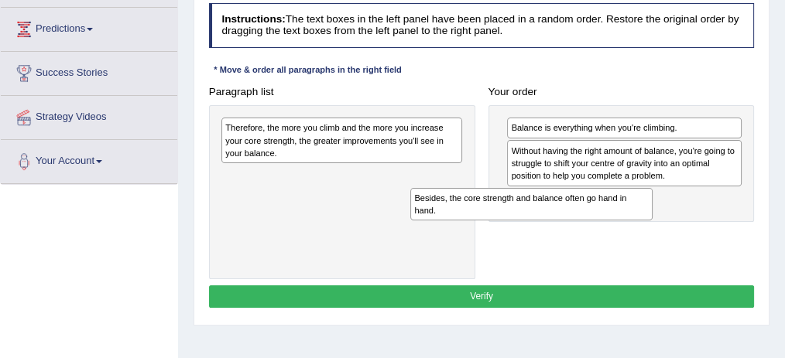
drag, startPoint x: 299, startPoint y: 184, endPoint x: 563, endPoint y: 227, distance: 268.0
click at [563, 227] on div "Paragraph list Therefore, the more you climb and the more you increase your cor…" at bounding box center [481, 179] width 559 height 199
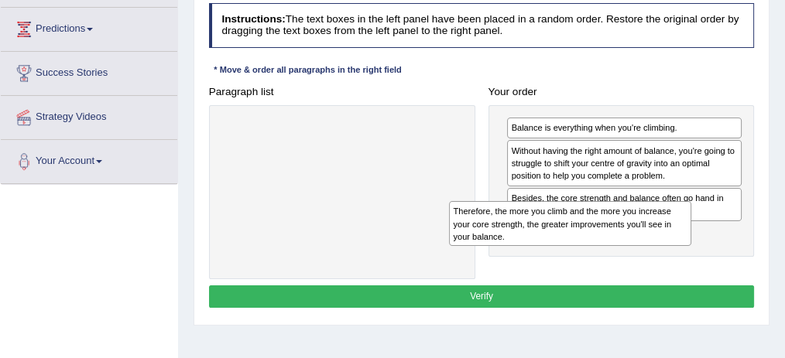
drag, startPoint x: 361, startPoint y: 146, endPoint x: 642, endPoint y: 252, distance: 300.2
click at [642, 252] on div "Paragraph list Therefore, the more you climb and the more you increase your cor…" at bounding box center [481, 179] width 559 height 199
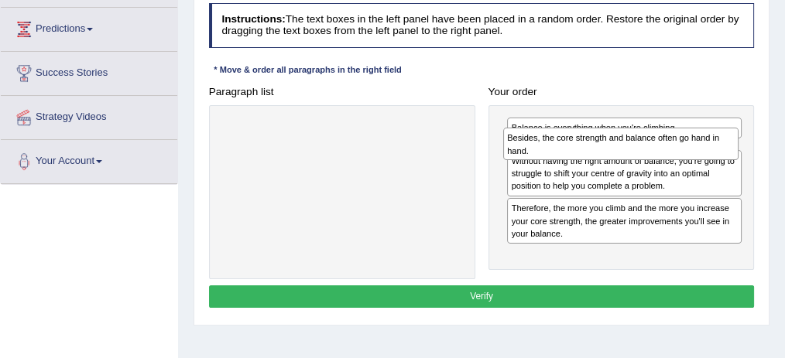
drag, startPoint x: 538, startPoint y: 201, endPoint x: 538, endPoint y: 151, distance: 50.3
click at [538, 151] on div "Besides, the core strength and balance often go hand in hand." at bounding box center [620, 144] width 235 height 32
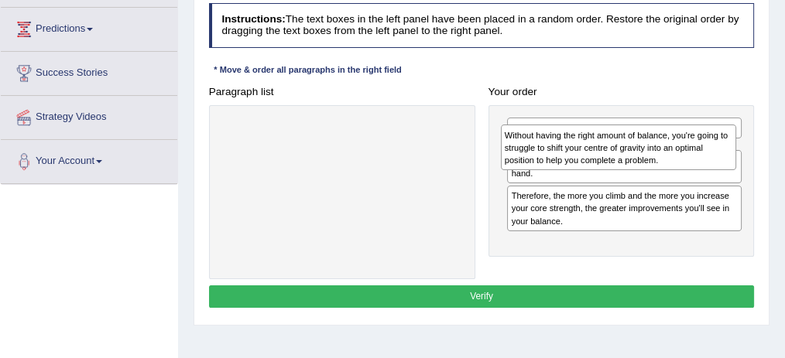
drag, startPoint x: 554, startPoint y: 183, endPoint x: 550, endPoint y: 142, distance: 41.2
click at [550, 142] on div "Without having the right amount of balance, you're going to struggle to shift y…" at bounding box center [618, 147] width 235 height 45
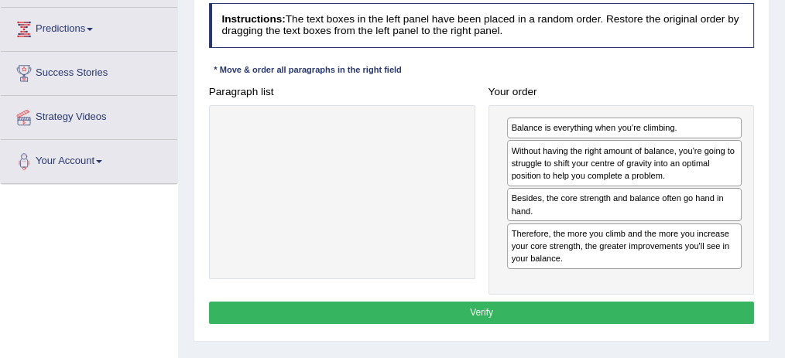
click at [502, 302] on button "Verify" at bounding box center [481, 313] width 545 height 22
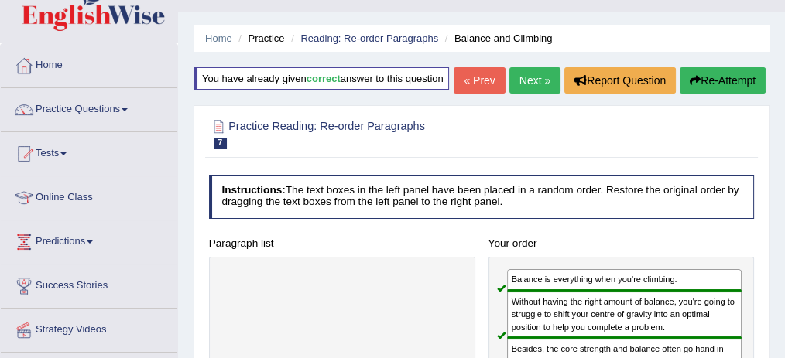
scroll to position [19, 0]
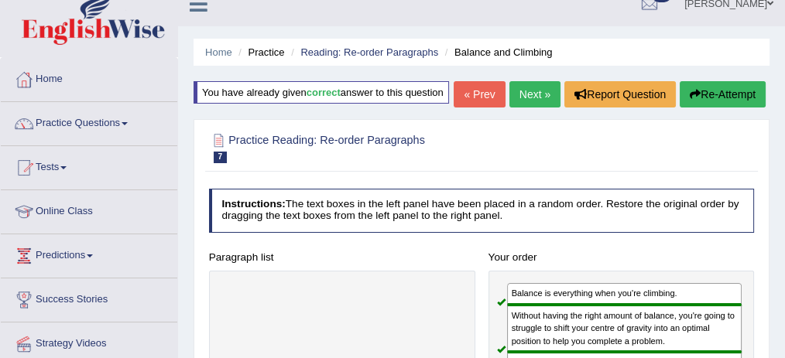
click at [531, 108] on link "Next »" at bounding box center [534, 94] width 51 height 26
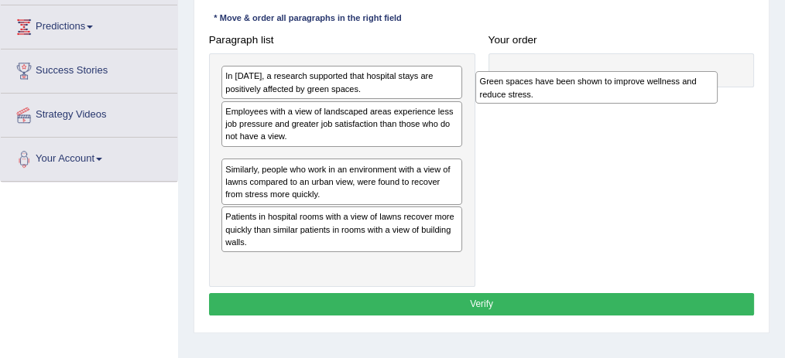
drag, startPoint x: 350, startPoint y: 197, endPoint x: 658, endPoint y: 76, distance: 331.0
click at [658, 76] on div "Green spaces have been shown to improve wellness and reduce stress." at bounding box center [596, 87] width 242 height 32
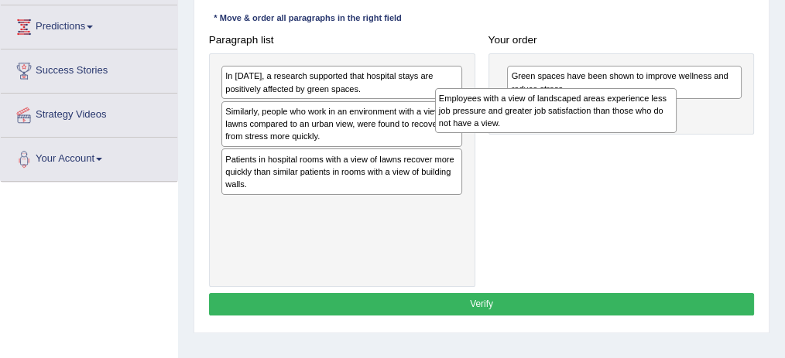
drag, startPoint x: 374, startPoint y: 115, endPoint x: 631, endPoint y: 113, distance: 257.6
click at [631, 113] on div "Employees with a view of landscaped areas experience less job pressure and grea…" at bounding box center [556, 110] width 242 height 45
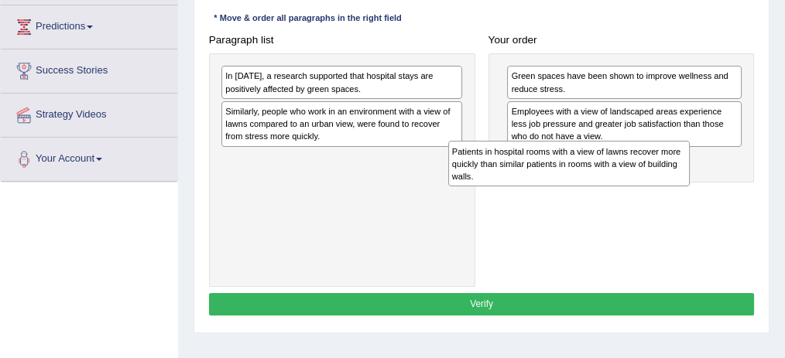
drag, startPoint x: 374, startPoint y: 161, endPoint x: 648, endPoint y: 176, distance: 273.5
click at [648, 176] on div "Patients in hospital rooms with a view of lawns recover more quickly than simil…" at bounding box center [569, 163] width 242 height 45
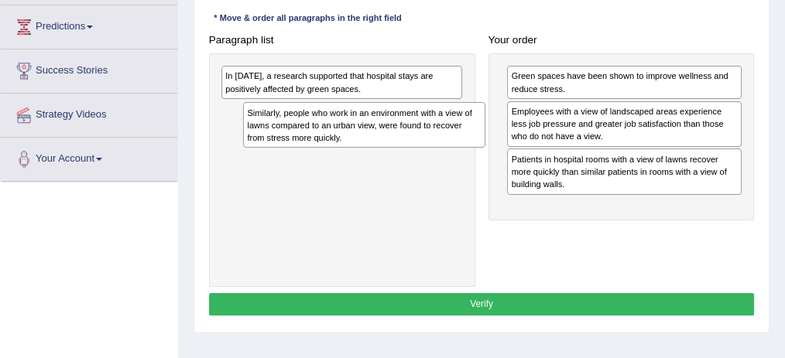
drag, startPoint x: 389, startPoint y: 125, endPoint x: 395, endPoint y: 135, distance: 10.7
click at [395, 135] on div "Similarly, people who work in an environment with a view of lawns compared to a…" at bounding box center [364, 124] width 242 height 45
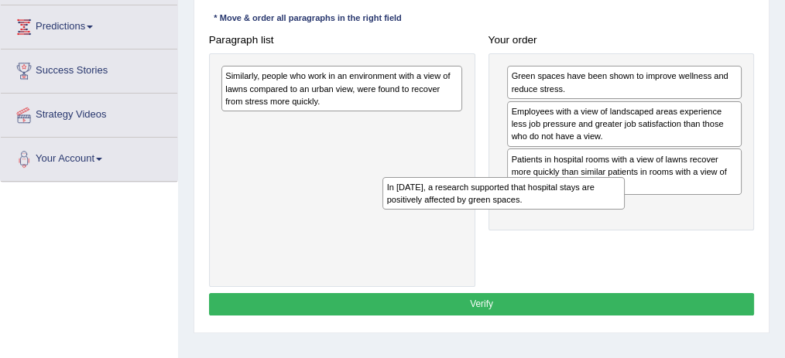
drag, startPoint x: 337, startPoint y: 89, endPoint x: 539, endPoint y: 231, distance: 246.6
click at [539, 231] on div "Paragraph list In 2002, a research supported that hospital stays are positively…" at bounding box center [481, 158] width 559 height 258
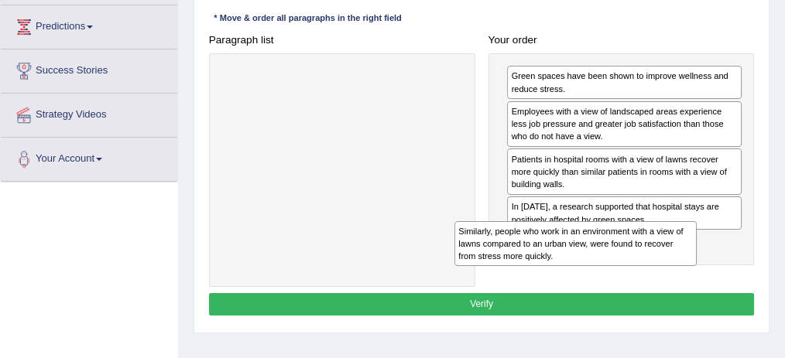
drag, startPoint x: 312, startPoint y: 73, endPoint x: 597, endPoint y: 265, distance: 344.4
click at [597, 265] on div "Similarly, people who work in an environment with a view of lawns compared to a…" at bounding box center [575, 243] width 242 height 45
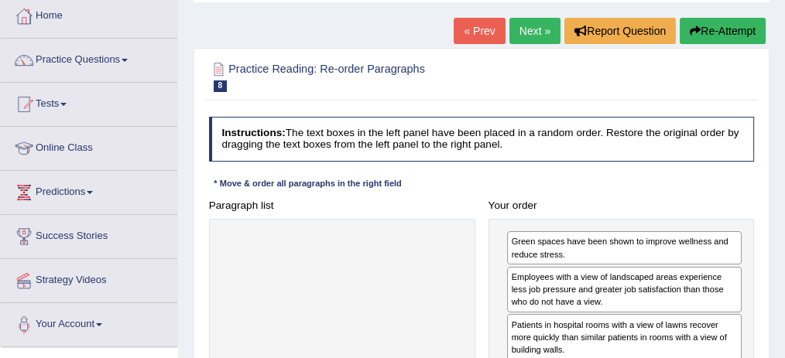
scroll to position [81, 0]
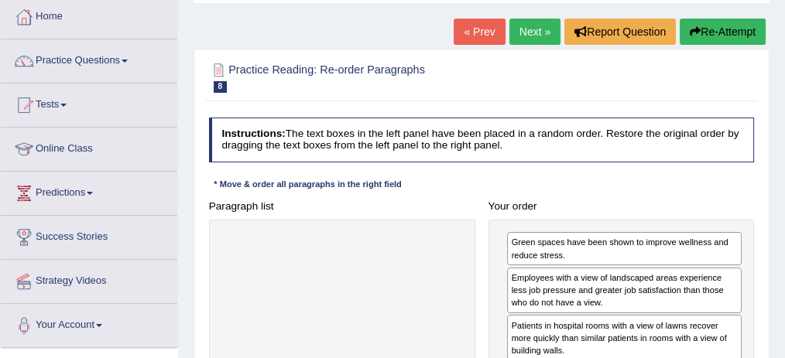
click at [694, 29] on icon "button" at bounding box center [694, 31] width 11 height 11
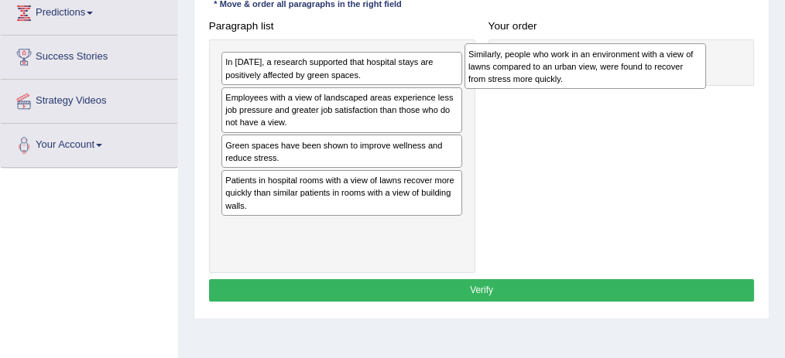
drag, startPoint x: 334, startPoint y: 151, endPoint x: 644, endPoint y: 65, distance: 321.2
click at [644, 65] on div "Similarly, people who work in an environment with a view of lawns compared to a…" at bounding box center [585, 65] width 242 height 45
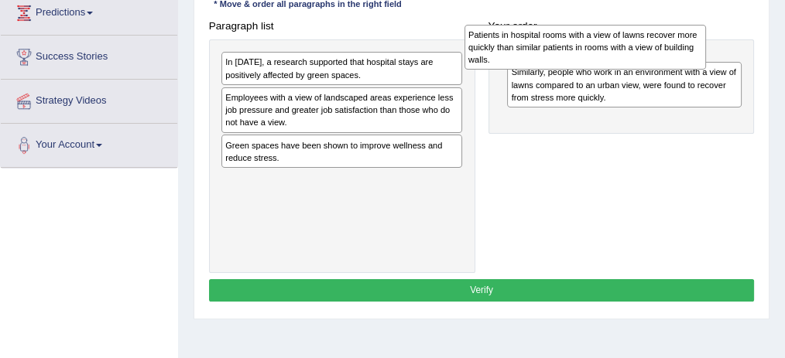
drag, startPoint x: 376, startPoint y: 190, endPoint x: 683, endPoint y: 48, distance: 338.2
click at [683, 48] on div "Patients in hospital rooms with a view of lawns recover more quickly than simil…" at bounding box center [585, 47] width 242 height 45
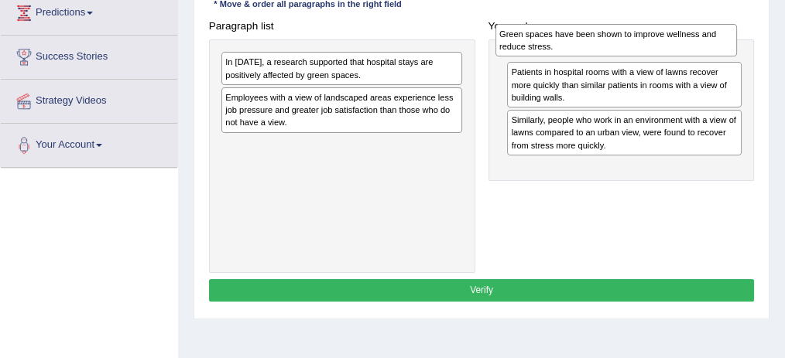
drag, startPoint x: 333, startPoint y: 148, endPoint x: 659, endPoint y: 41, distance: 342.8
click at [659, 41] on div "Green spaces have been shown to improve wellness and reduce stress." at bounding box center [616, 40] width 242 height 32
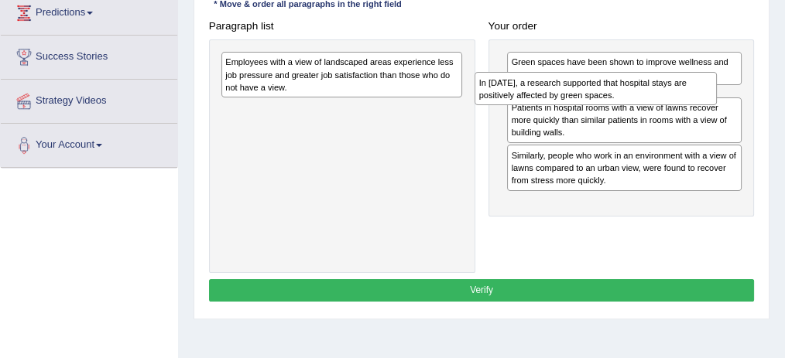
drag, startPoint x: 355, startPoint y: 66, endPoint x: 660, endPoint y: 97, distance: 306.4
click at [660, 97] on div "In [DATE], a research supported that hospital stays are positively affected by …" at bounding box center [595, 88] width 242 height 32
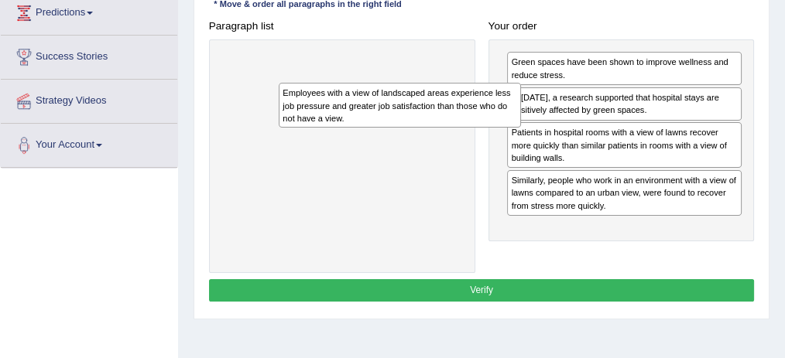
drag, startPoint x: 353, startPoint y: 75, endPoint x: 367, endPoint y: 108, distance: 35.7
click at [367, 108] on div "Employees with a view of landscaped areas experience less job pressure and grea…" at bounding box center [400, 105] width 242 height 45
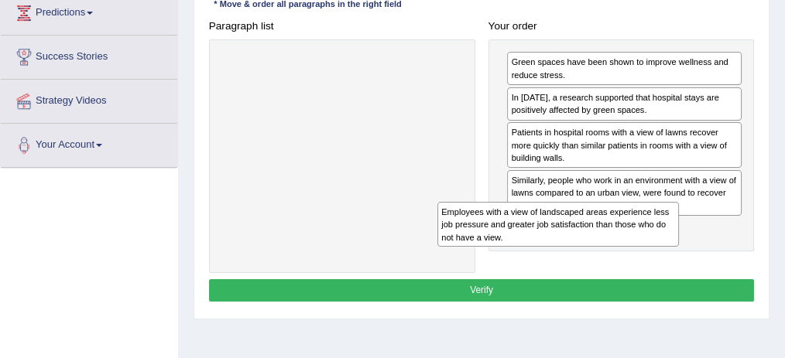
drag, startPoint x: 341, startPoint y: 70, endPoint x: 603, endPoint y: 251, distance: 318.1
click at [603, 251] on div "Paragraph list Employees with a view of landscaped areas experience less job pr…" at bounding box center [481, 144] width 559 height 258
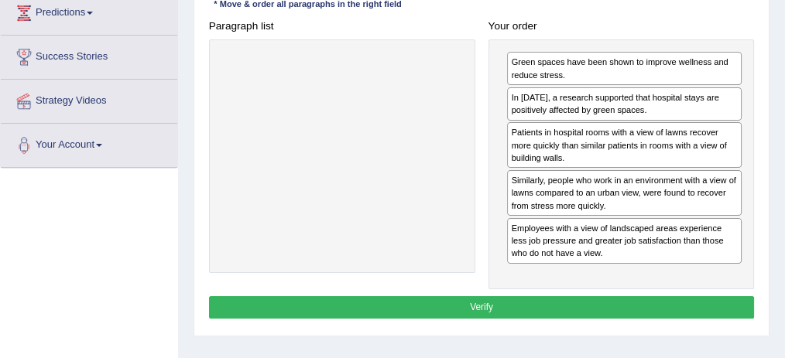
click at [484, 296] on button "Verify" at bounding box center [481, 307] width 545 height 22
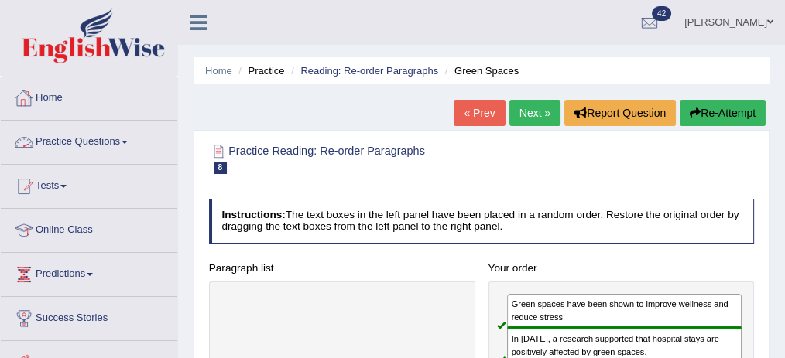
click at [113, 151] on link "Practice Questions" at bounding box center [89, 140] width 176 height 39
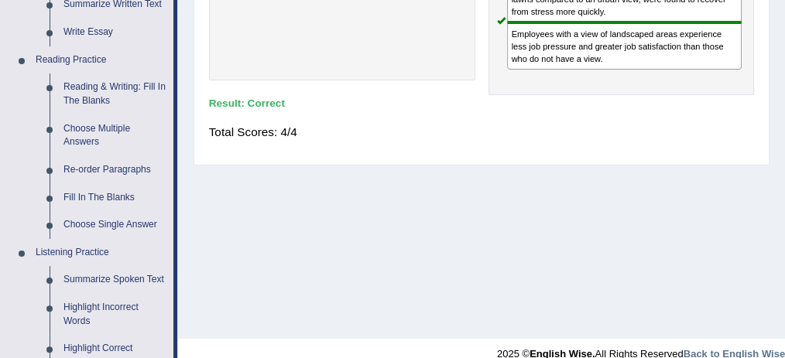
scroll to position [435, 0]
click at [118, 80] on link "Reading & Writing: Fill In The Blanks" at bounding box center [114, 93] width 117 height 41
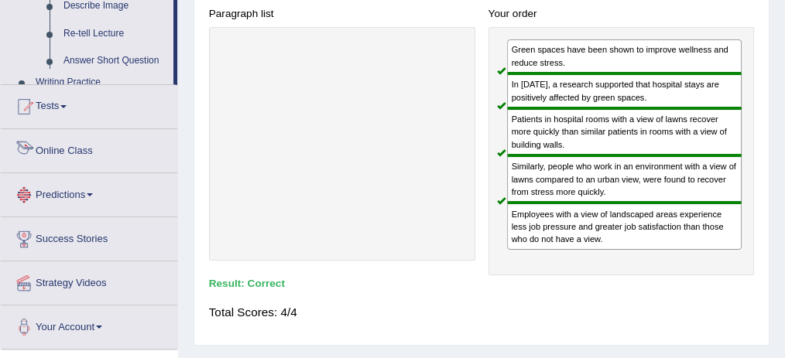
scroll to position [415, 0]
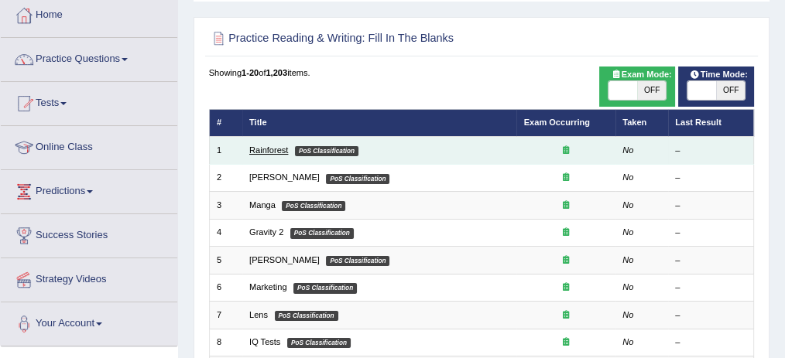
click at [277, 150] on link "Rainforest" at bounding box center [268, 149] width 39 height 9
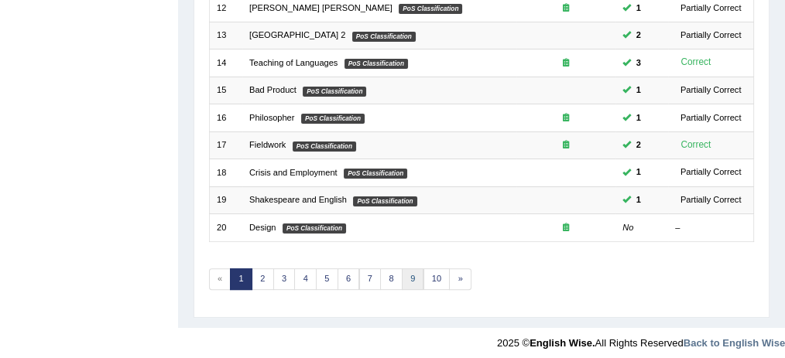
click at [409, 268] on link "9" at bounding box center [413, 279] width 22 height 22
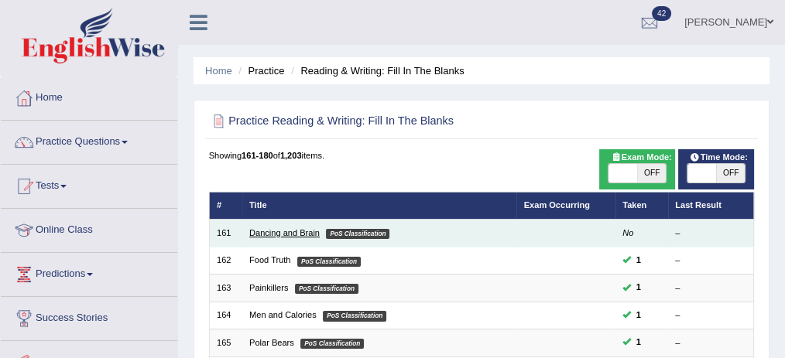
click at [268, 233] on link "Dancing and Brain" at bounding box center [284, 232] width 70 height 9
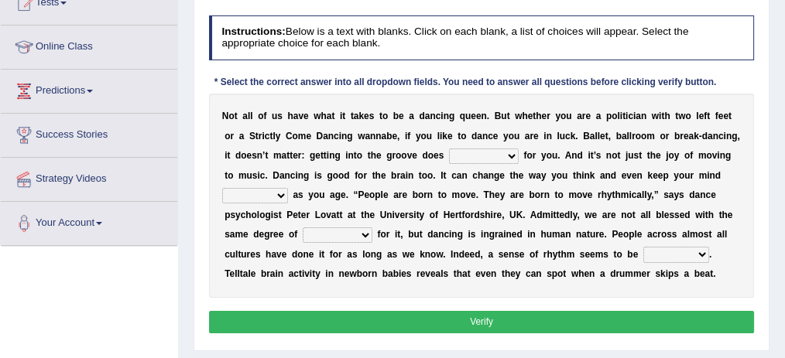
scroll to position [183, 0]
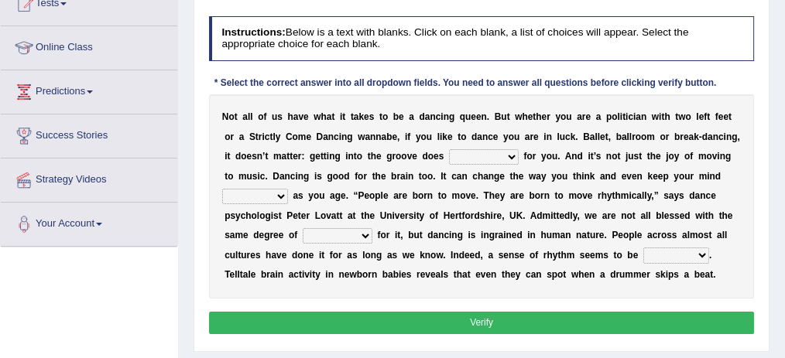
click at [500, 152] on select "wonders businesses researches customers" at bounding box center [484, 156] width 70 height 15
click at [507, 157] on select "wonders businesses researches customers" at bounding box center [484, 156] width 70 height 15
click at [484, 154] on select "wonders businesses researches customers" at bounding box center [484, 156] width 70 height 15
click at [504, 149] on select "wonders businesses researches customers" at bounding box center [484, 156] width 70 height 15
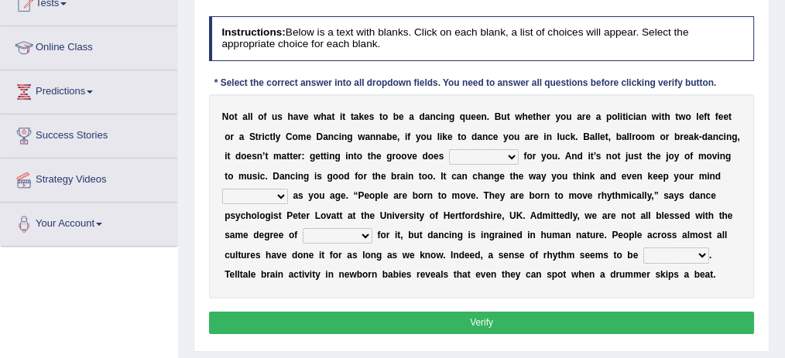
select select "wonders"
click at [449, 149] on select "wonders businesses researches customers" at bounding box center [484, 156] width 70 height 15
click at [506, 156] on select "wonders businesses researches customers" at bounding box center [484, 156] width 70 height 15
click at [269, 190] on select "closed sharp blank clean" at bounding box center [255, 196] width 66 height 15
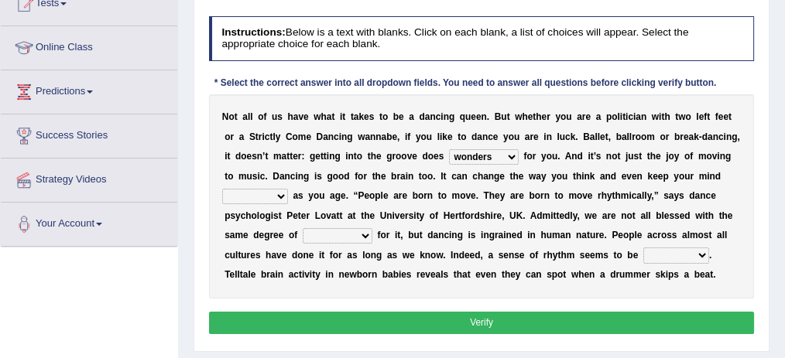
select select "sharp"
click at [222, 189] on select "closed sharp blank clean" at bounding box center [255, 196] width 66 height 15
click at [354, 228] on select "success risk uncertainty talent" at bounding box center [338, 235] width 70 height 15
select select "talent"
click at [303, 228] on select "success risk uncertainty talent" at bounding box center [338, 235] width 70 height 15
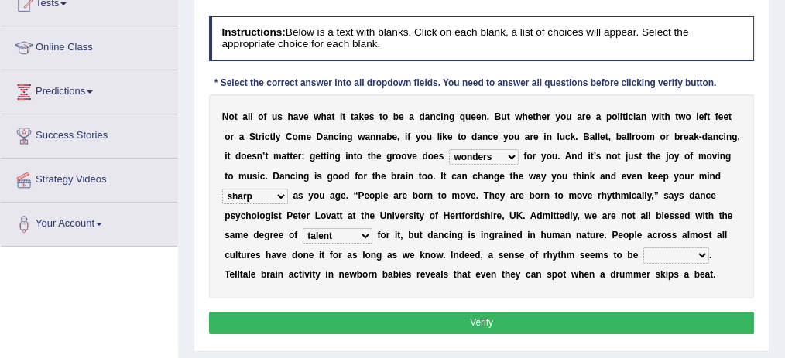
click at [675, 254] on select "initiative indicative inmate innate" at bounding box center [676, 255] width 66 height 15
select select "innate"
click at [643, 248] on select "initiative indicative inmate innate" at bounding box center [676, 255] width 66 height 15
click at [509, 153] on select "wonders businesses researches customers" at bounding box center [484, 156] width 70 height 15
click at [501, 145] on div "N o t a l l o f u s h a v e w h a t i t t a k e s t o b e a d a n c i n g q u e…" at bounding box center [481, 196] width 545 height 204
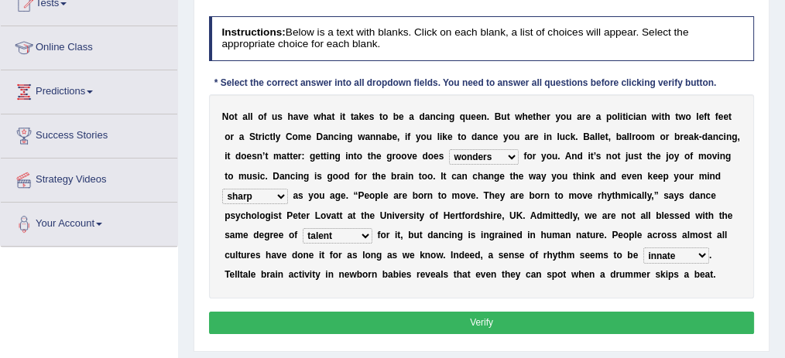
click at [491, 313] on button "Verify" at bounding box center [481, 323] width 545 height 22
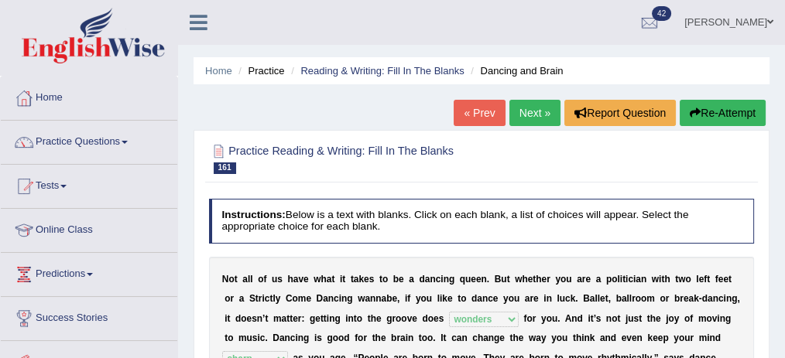
scroll to position [0, 0]
click at [525, 105] on link "Next »" at bounding box center [534, 113] width 51 height 26
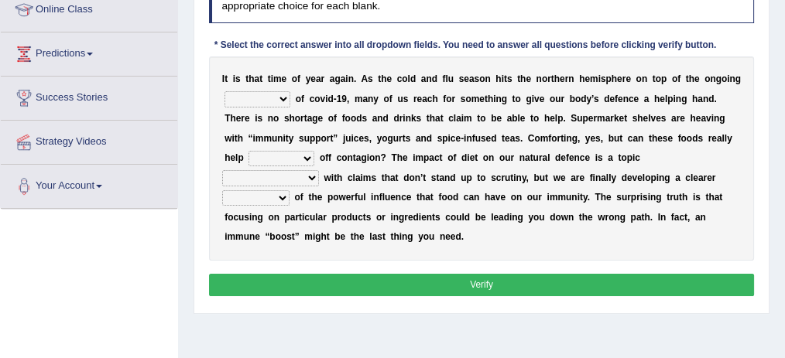
scroll to position [220, 0]
click at [275, 102] on select "ravages savages stages rages" at bounding box center [257, 98] width 66 height 15
select select "stages"
click at [224, 91] on select "ravages savages stages rages" at bounding box center [257, 98] width 66 height 15
click at [296, 152] on select "crave stave save wave" at bounding box center [281, 158] width 66 height 15
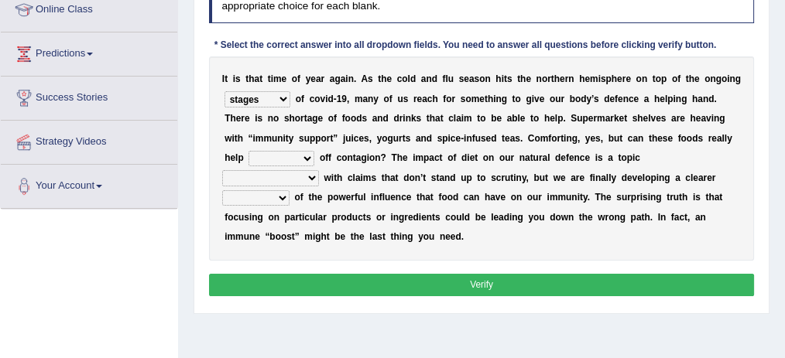
select select "stave"
click at [248, 151] on select "crave stave save wave" at bounding box center [281, 158] width 66 height 15
click at [319, 170] on select "strife afterlife rife highlife" at bounding box center [270, 177] width 97 height 15
select select "strife"
click at [319, 170] on select "strife afterlife rife highlife" at bounding box center [270, 177] width 97 height 15
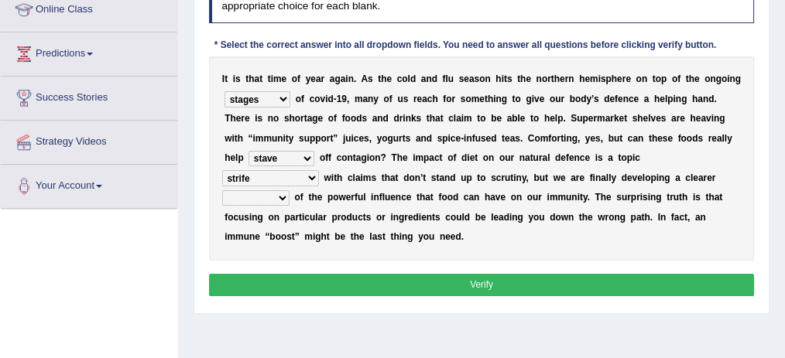
click at [289, 190] on select "sound picture speech instruction" at bounding box center [255, 197] width 67 height 15
select select "picture"
click at [289, 190] on select "sound picture speech instruction" at bounding box center [255, 197] width 67 height 15
click at [275, 100] on select "ravages savages stages rages" at bounding box center [257, 98] width 66 height 15
click at [315, 148] on div "I t i s t h a t t i m e o f y e a r a g a i n . A s t h e c o l d a n d f l u s…" at bounding box center [481, 158] width 545 height 204
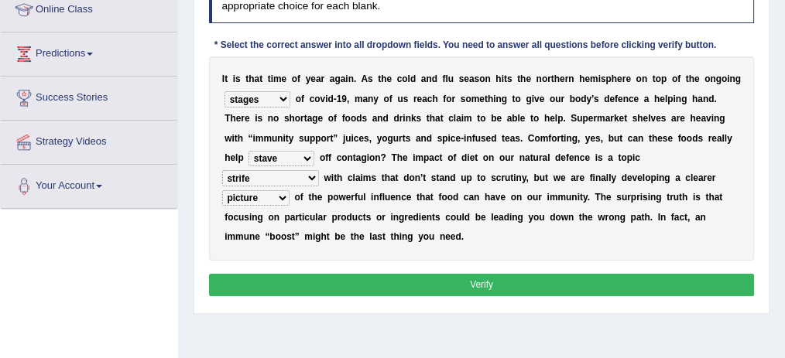
click at [308, 161] on select "crave stave save wave" at bounding box center [281, 158] width 66 height 15
select select "crave"
click at [248, 151] on select "crave stave save wave" at bounding box center [281, 158] width 66 height 15
click at [319, 170] on select "strife afterlife rife highlife" at bounding box center [270, 177] width 97 height 15
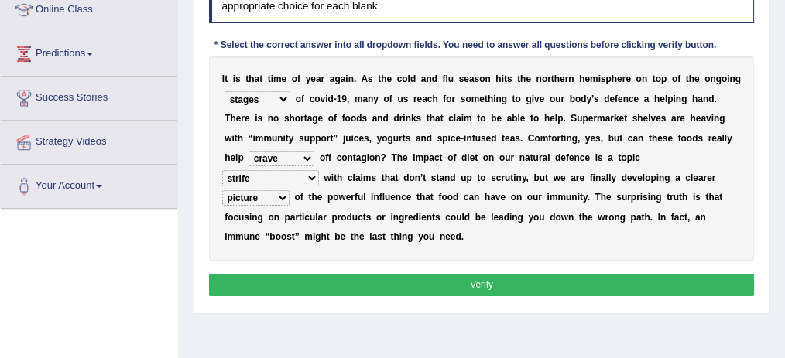
click at [480, 274] on button "Verify" at bounding box center [481, 285] width 545 height 22
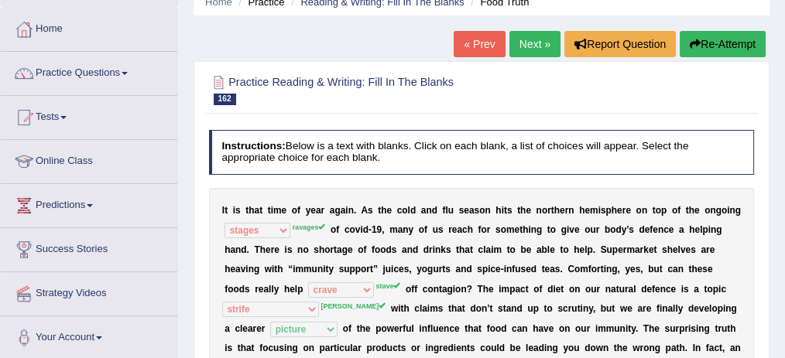
scroll to position [68, 0]
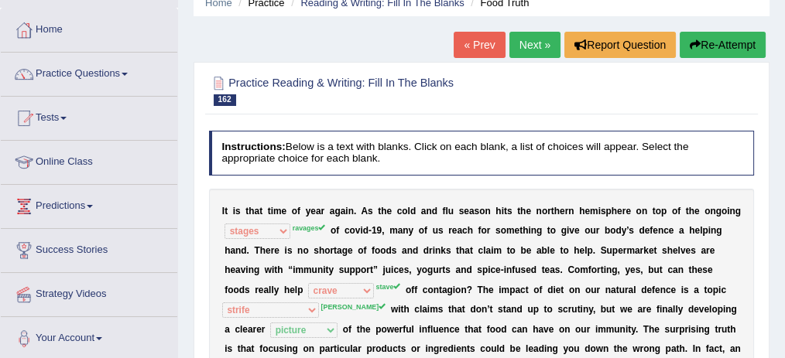
click at [531, 42] on link "Next »" at bounding box center [534, 45] width 51 height 26
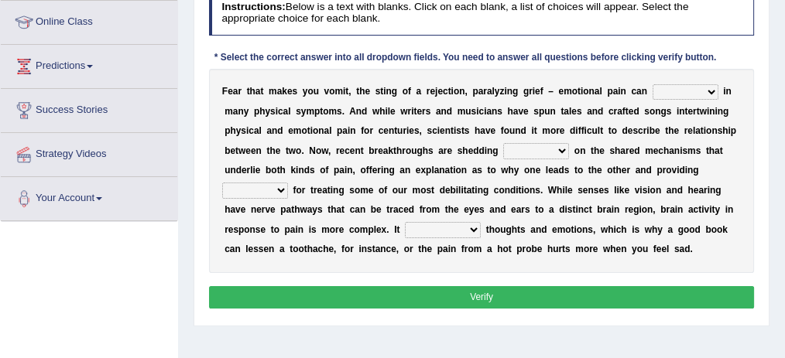
scroll to position [210, 0]
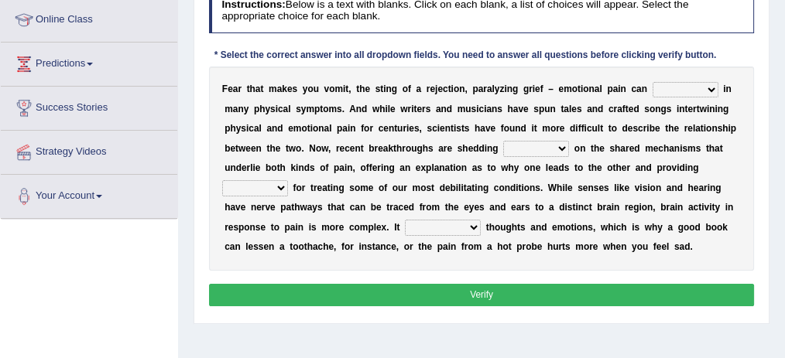
click at [689, 87] on select "manifest infest coerce rifest" at bounding box center [685, 89] width 66 height 15
select select "infest"
click at [652, 82] on select "manifest infest coerce rifest" at bounding box center [685, 89] width 66 height 15
click at [552, 147] on select "torchlight lamp light beam" at bounding box center [536, 148] width 66 height 15
select select "light"
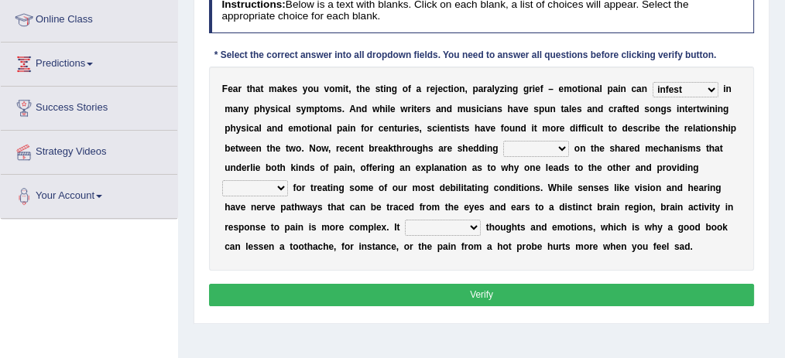
click at [503, 141] on select "torchlight lamp light beam" at bounding box center [536, 148] width 66 height 15
click at [265, 188] on select "venues retinues revenues avenues" at bounding box center [255, 187] width 66 height 15
select select "revenues"
click at [222, 180] on select "venues retinues revenues avenues" at bounding box center [255, 187] width 66 height 15
click at [449, 222] on select "incorporates investigates indicts intertwines" at bounding box center [443, 227] width 76 height 15
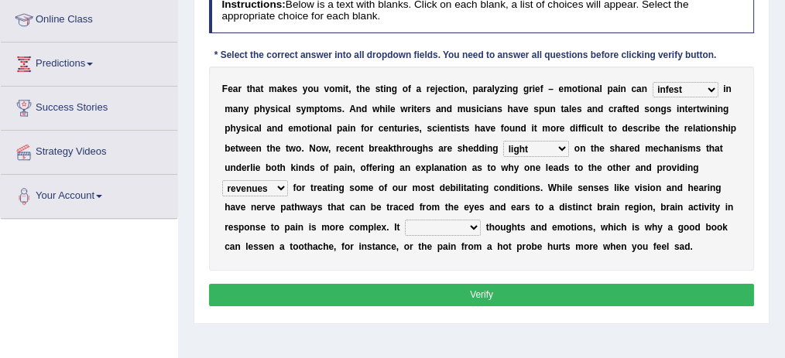
select select "incorporates"
click at [405, 220] on select "incorporates investigates indicts intertwines" at bounding box center [443, 227] width 76 height 15
click at [453, 285] on button "Verify" at bounding box center [481, 295] width 545 height 22
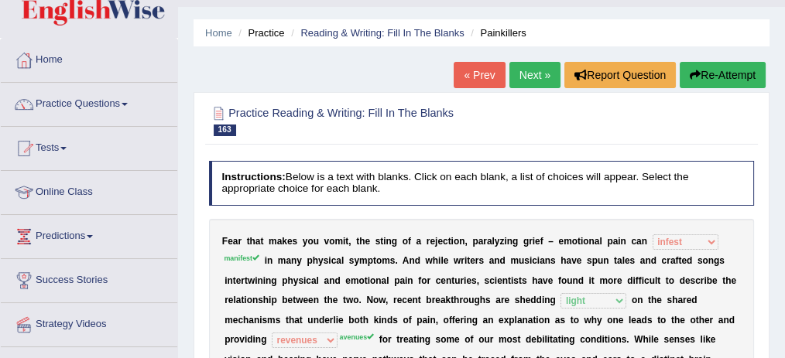
scroll to position [32, 0]
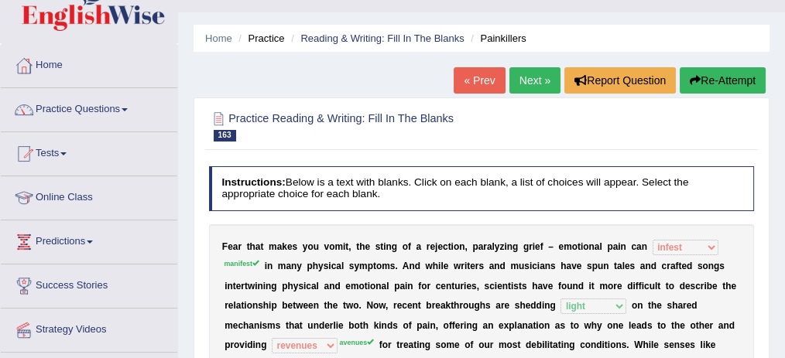
click at [528, 76] on link "Next »" at bounding box center [534, 80] width 51 height 26
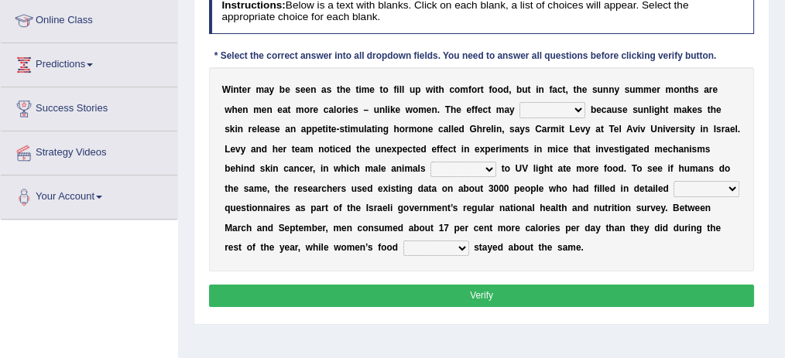
scroll to position [206, 0]
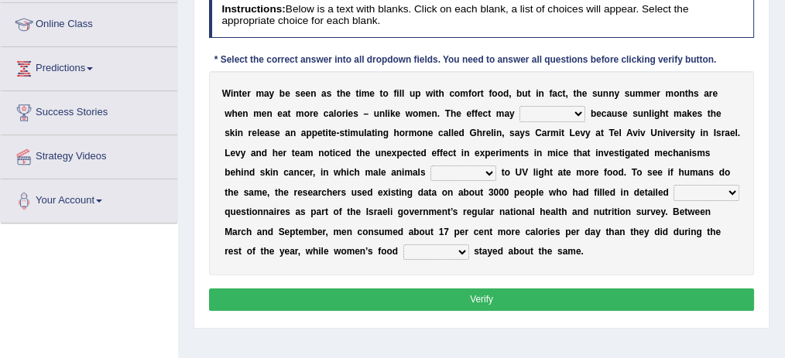
click at [558, 107] on select "resurrect replace occur surprise" at bounding box center [552, 113] width 66 height 15
select select "occur"
click at [519, 106] on select "resurrect replace occur surprise" at bounding box center [552, 113] width 66 height 15
click at [486, 169] on select "exposing disposed exposed expose" at bounding box center [463, 173] width 66 height 15
click at [487, 166] on select "exposing disposed exposed expose" at bounding box center [463, 173] width 66 height 15
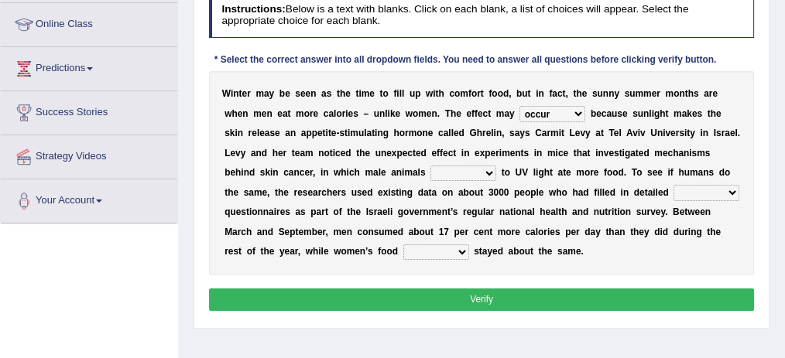
select select "exposed"
click at [430, 166] on select "exposing disposed exposed expose" at bounding box center [463, 173] width 66 height 15
click at [675, 193] on select "technical minor dietary scientific" at bounding box center [706, 192] width 66 height 15
select select "scientific"
click at [673, 185] on select "technical minor dietary scientific" at bounding box center [706, 192] width 66 height 15
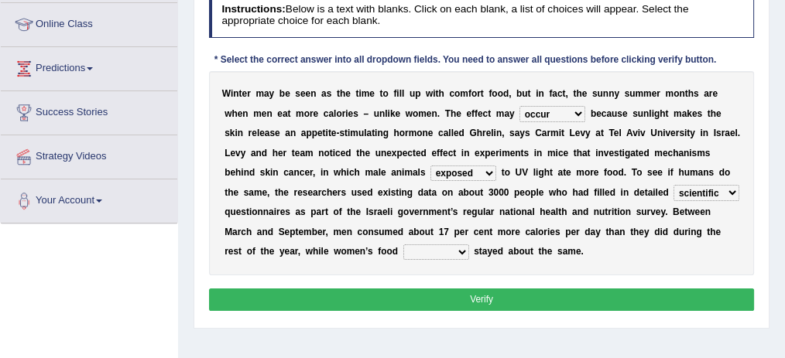
click at [454, 250] on select "outtake uptake undertake intake" at bounding box center [436, 251] width 66 height 15
click at [403, 244] on select "outtake uptake undertake intake" at bounding box center [436, 251] width 66 height 15
click at [450, 250] on select "outtake uptake undertake intake" at bounding box center [436, 251] width 66 height 15
click at [514, 274] on div "Instructions: Below is a text with blanks. Click on each blank, a list of choic…" at bounding box center [481, 154] width 552 height 335
click at [585, 108] on b at bounding box center [587, 113] width 5 height 11
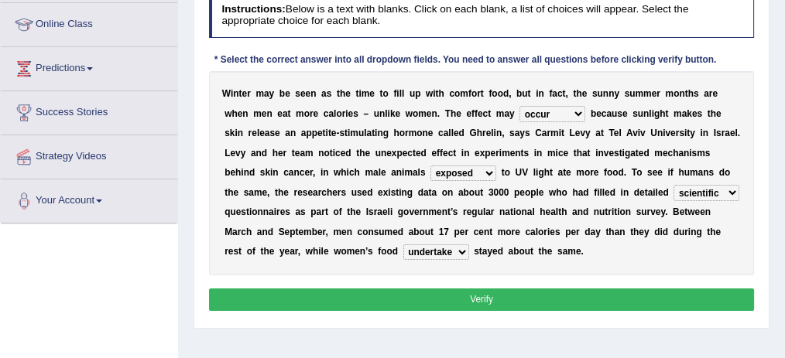
click at [579, 108] on select "resurrect replace occur surprise" at bounding box center [552, 113] width 66 height 15
click at [569, 227] on b "p" at bounding box center [567, 232] width 5 height 11
click at [483, 173] on select "exposing disposed exposed expose" at bounding box center [463, 173] width 66 height 15
click at [586, 187] on b "d" at bounding box center [585, 192] width 5 height 11
click at [716, 192] on select "technical minor dietary scientific" at bounding box center [706, 192] width 66 height 15
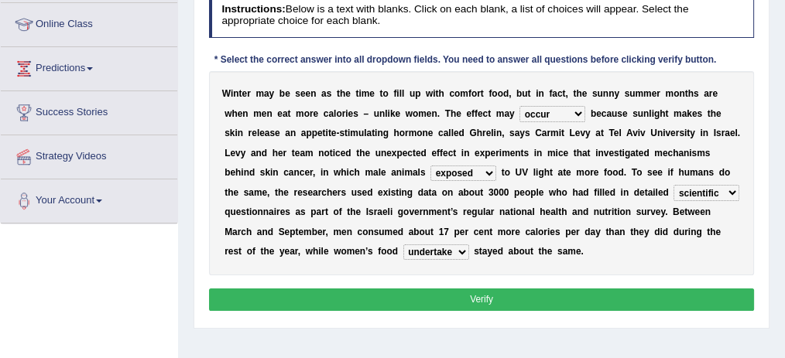
click at [634, 207] on b at bounding box center [633, 212] width 5 height 11
click at [714, 189] on select "technical minor dietary scientific" at bounding box center [706, 192] width 66 height 15
click at [547, 238] on div "W i n t e r m a y b e s e e n a s t h e t i m e t o f i l l u p w i t h c o m f…" at bounding box center [481, 173] width 545 height 204
click at [453, 249] on select "outtake uptake undertake intake" at bounding box center [436, 251] width 66 height 15
click at [344, 264] on div "W i n t e r m a y b e s e e n a s t h e t i m e t o f i l l u p w i t h c o m f…" at bounding box center [481, 173] width 545 height 204
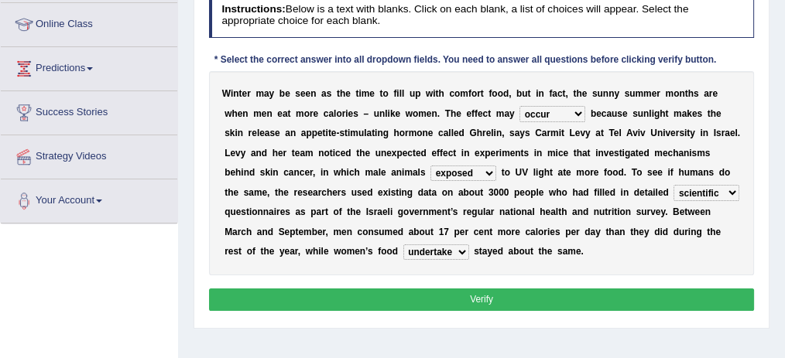
click at [435, 250] on select "outtake uptake undertake intake" at bounding box center [436, 251] width 66 height 15
select select "intake"
click at [403, 244] on select "outtake uptake undertake intake" at bounding box center [436, 251] width 66 height 15
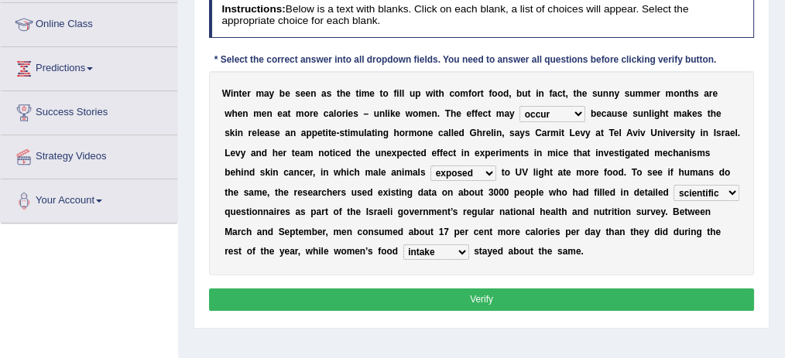
click at [484, 289] on button "Verify" at bounding box center [481, 300] width 545 height 22
